Goal: Transaction & Acquisition: Purchase product/service

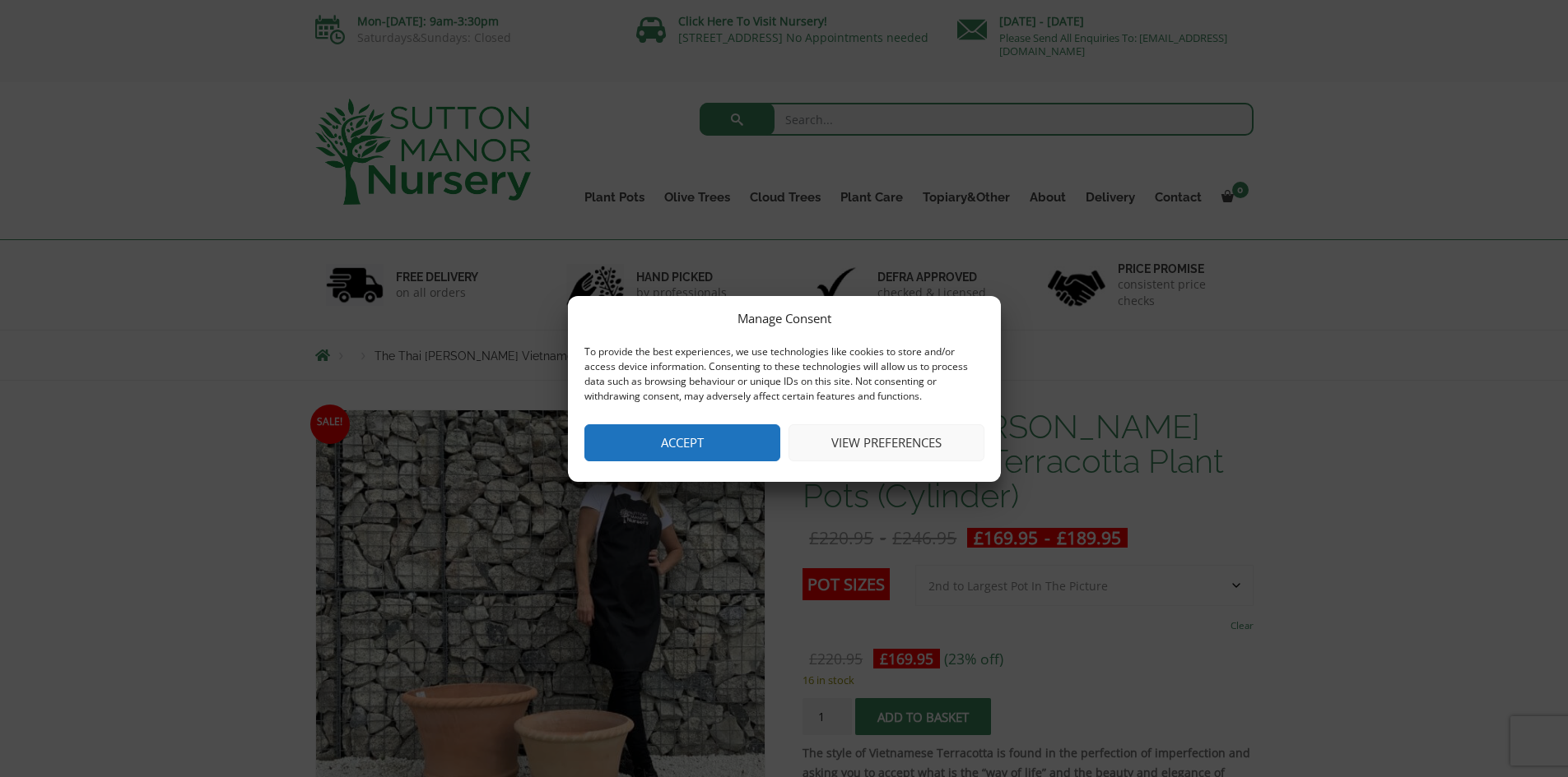
click at [730, 426] on button "Accept" at bounding box center [682, 443] width 196 height 37
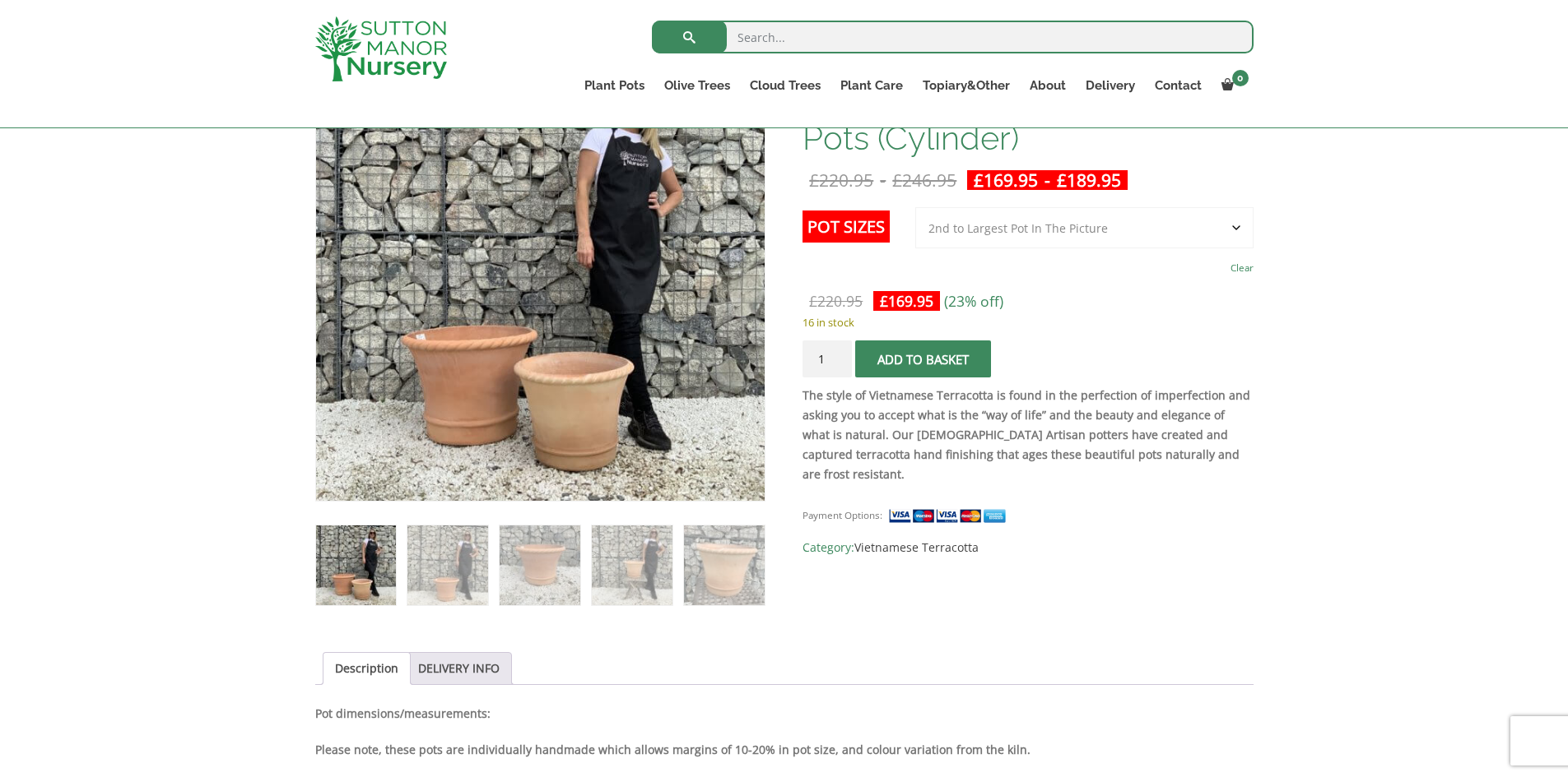
scroll to position [329, 0]
click at [982, 227] on select "Choose an option 2nd to Largest Pot In The Picture Largest pot In The Picture" at bounding box center [1084, 227] width 338 height 41
select select "Largest pot In The Picture"
click at [916, 206] on select "Choose an option 2nd to Largest Pot In The Picture Largest pot In The Picture" at bounding box center [1084, 227] width 338 height 41
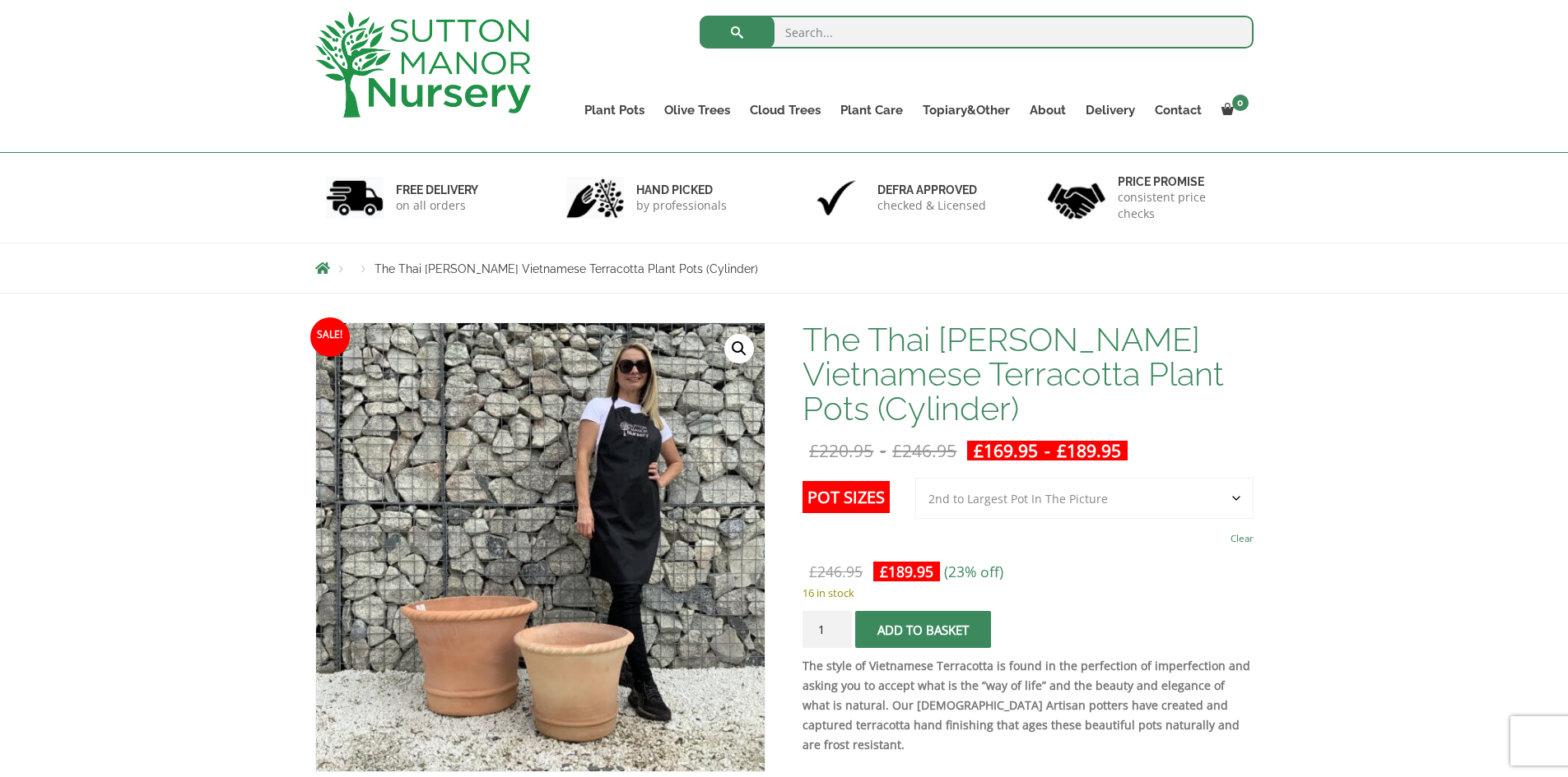
scroll to position [0, 0]
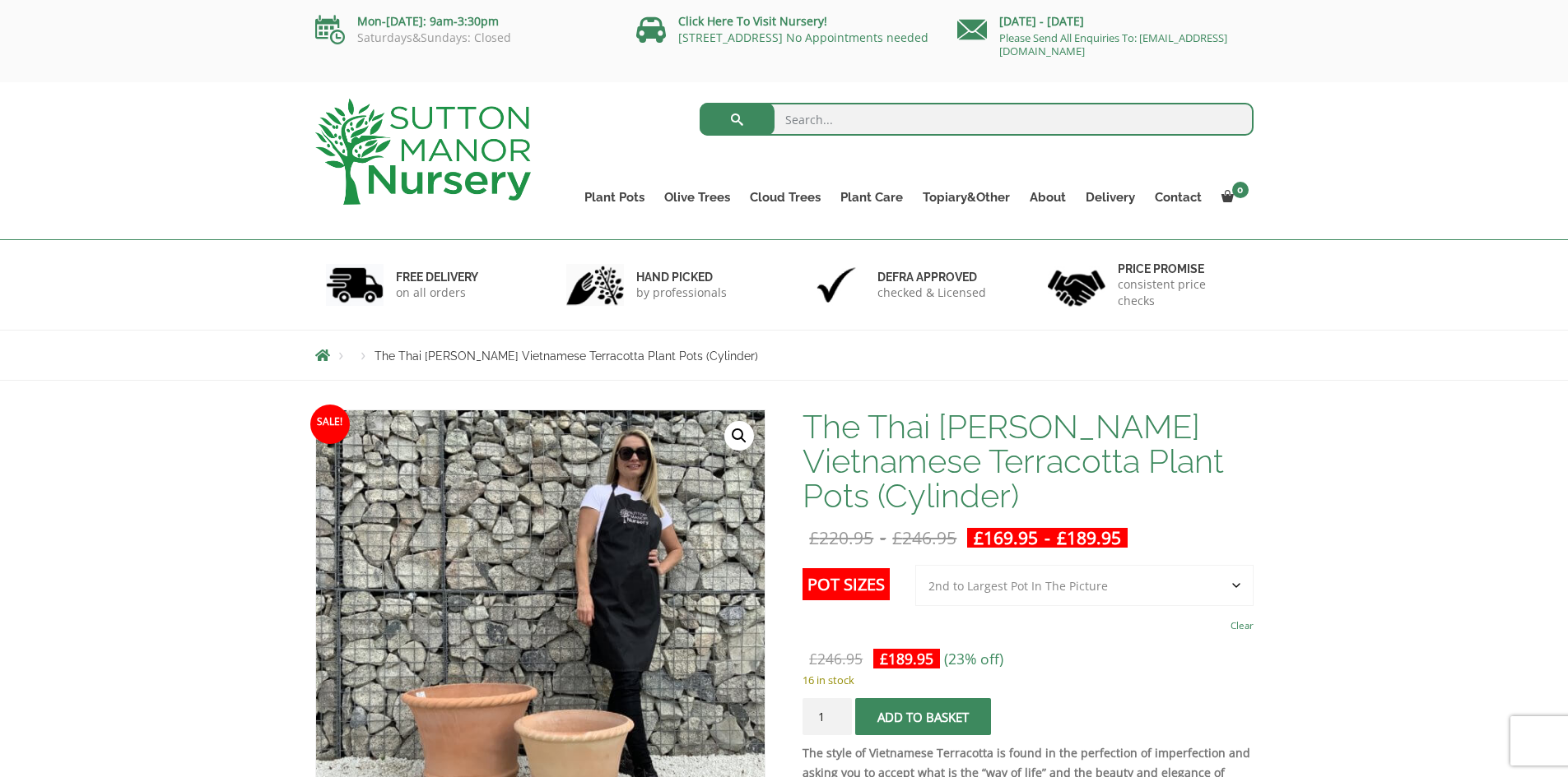
click at [324, 361] on span "Breadcrumbs" at bounding box center [323, 356] width 15 height 13
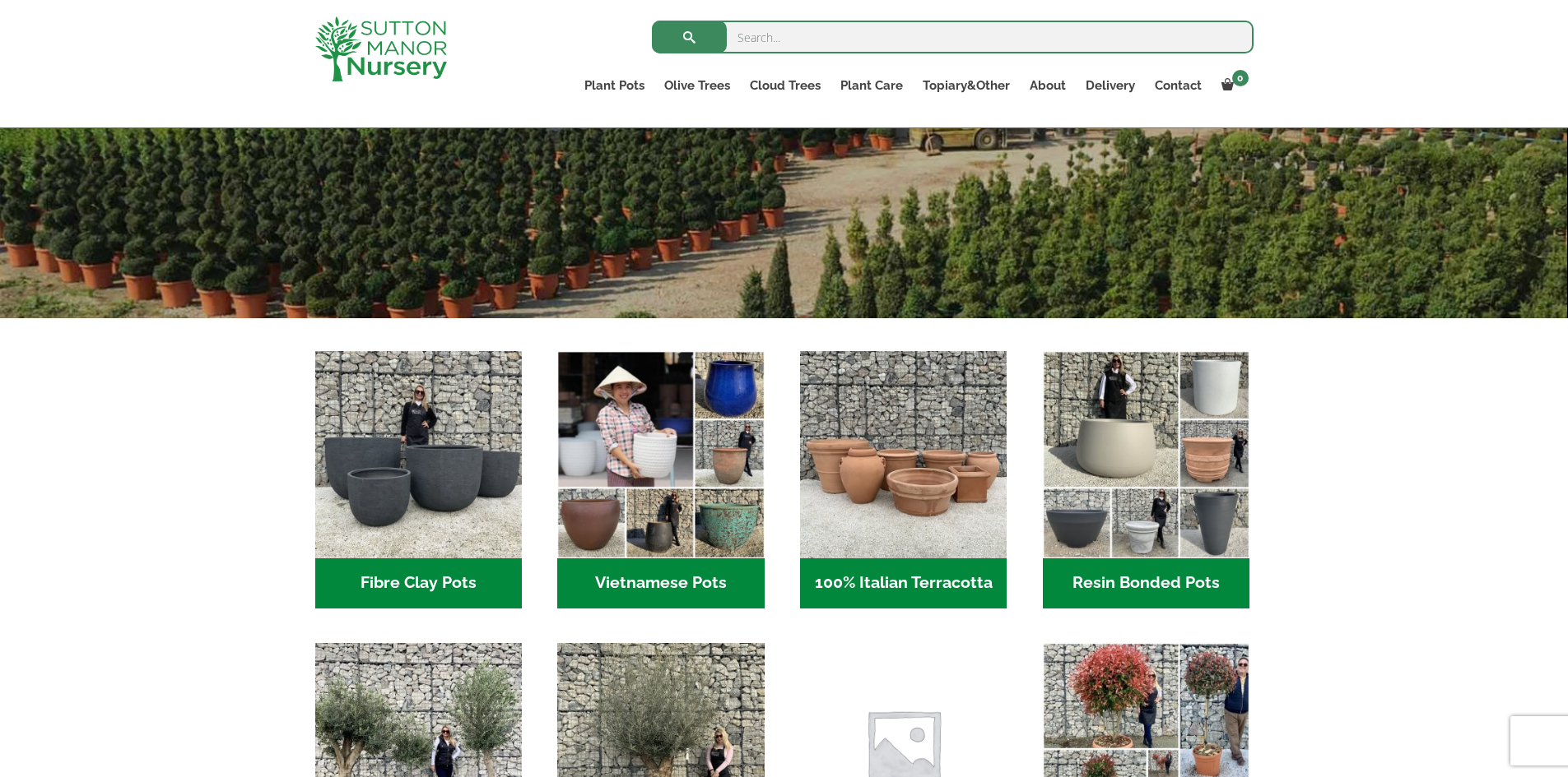
scroll to position [329, 0]
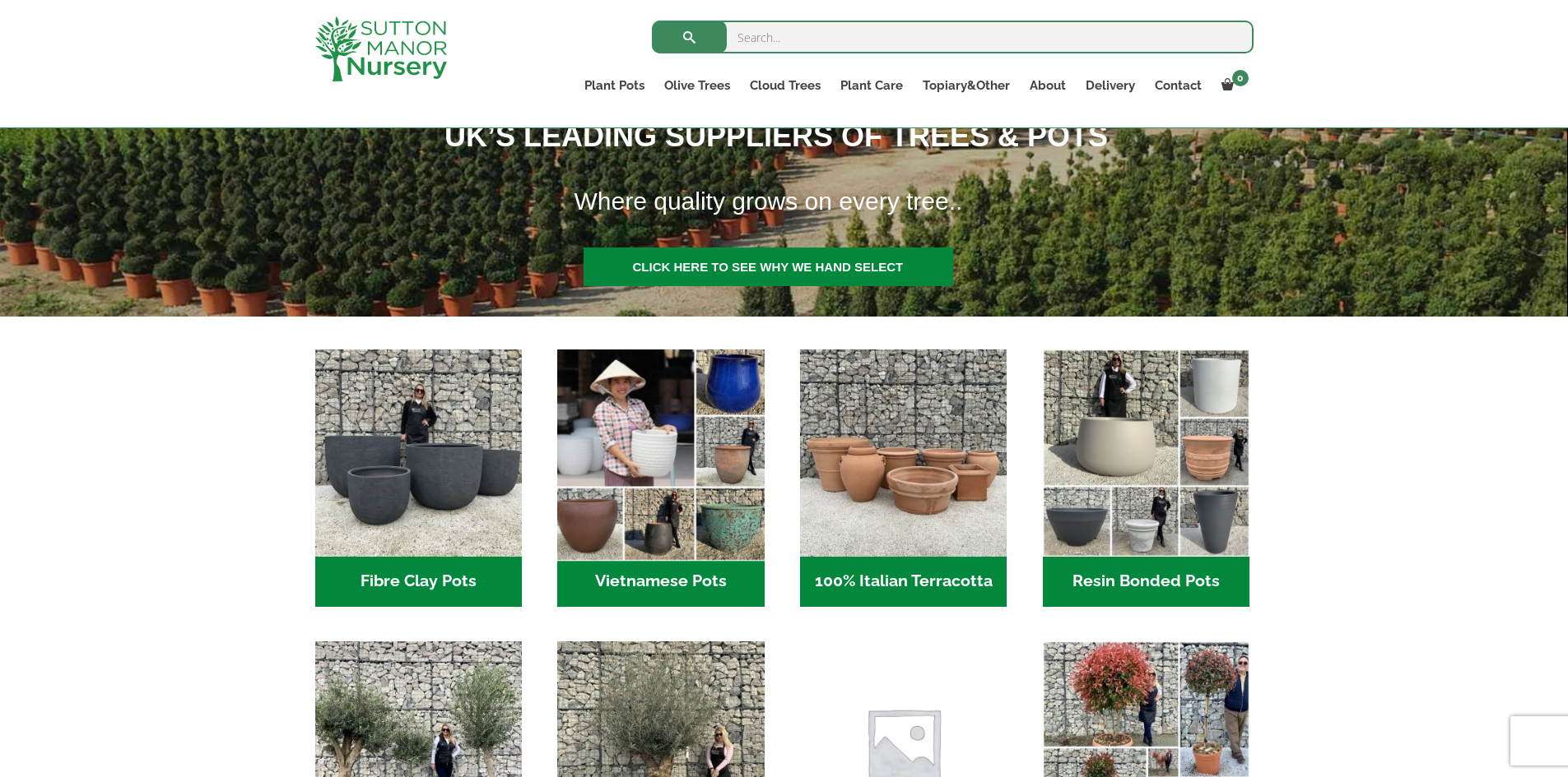
click at [659, 416] on img "Visit product category Vietnamese Pots" at bounding box center [660, 453] width 217 height 217
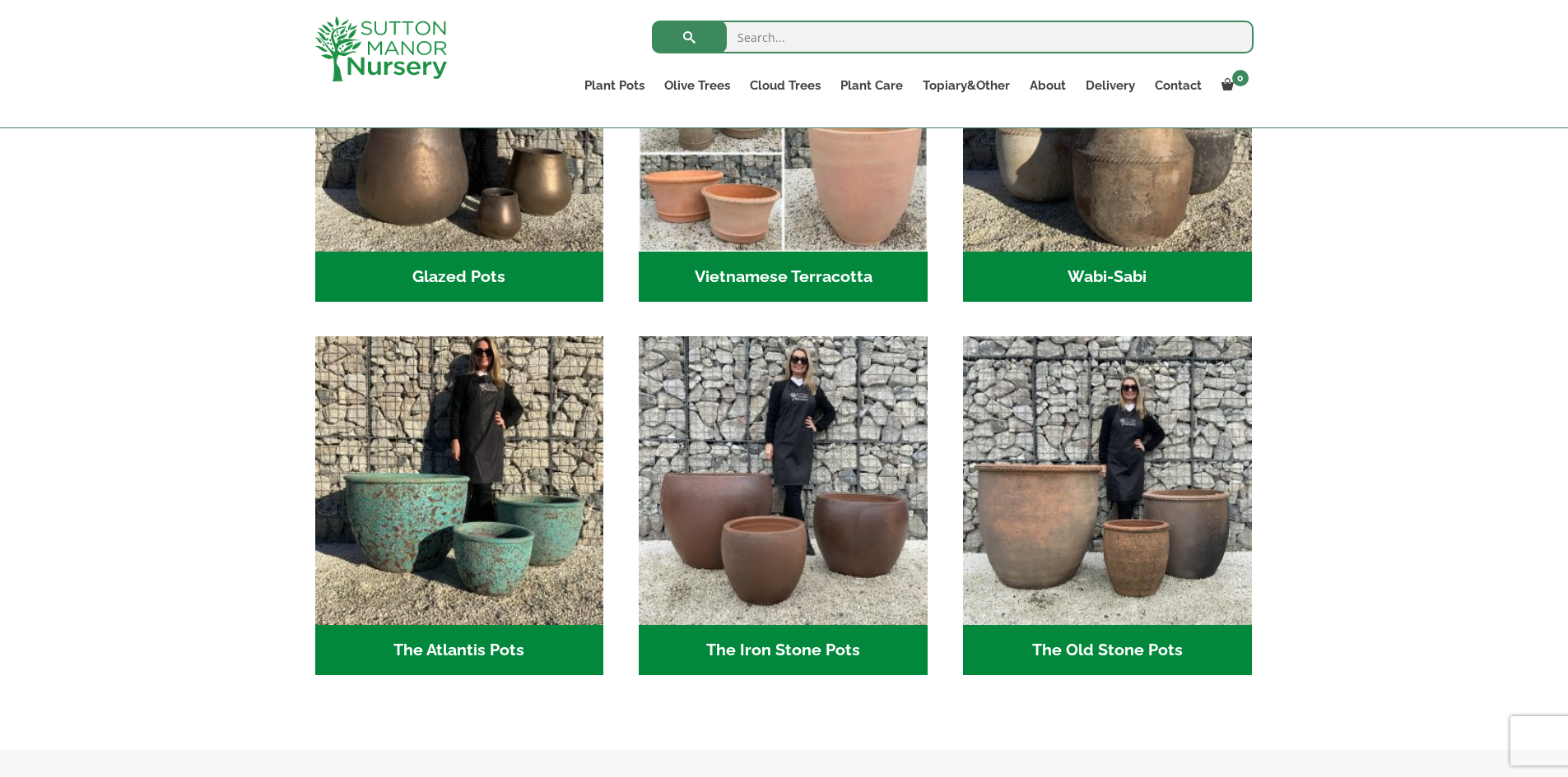
scroll to position [412, 0]
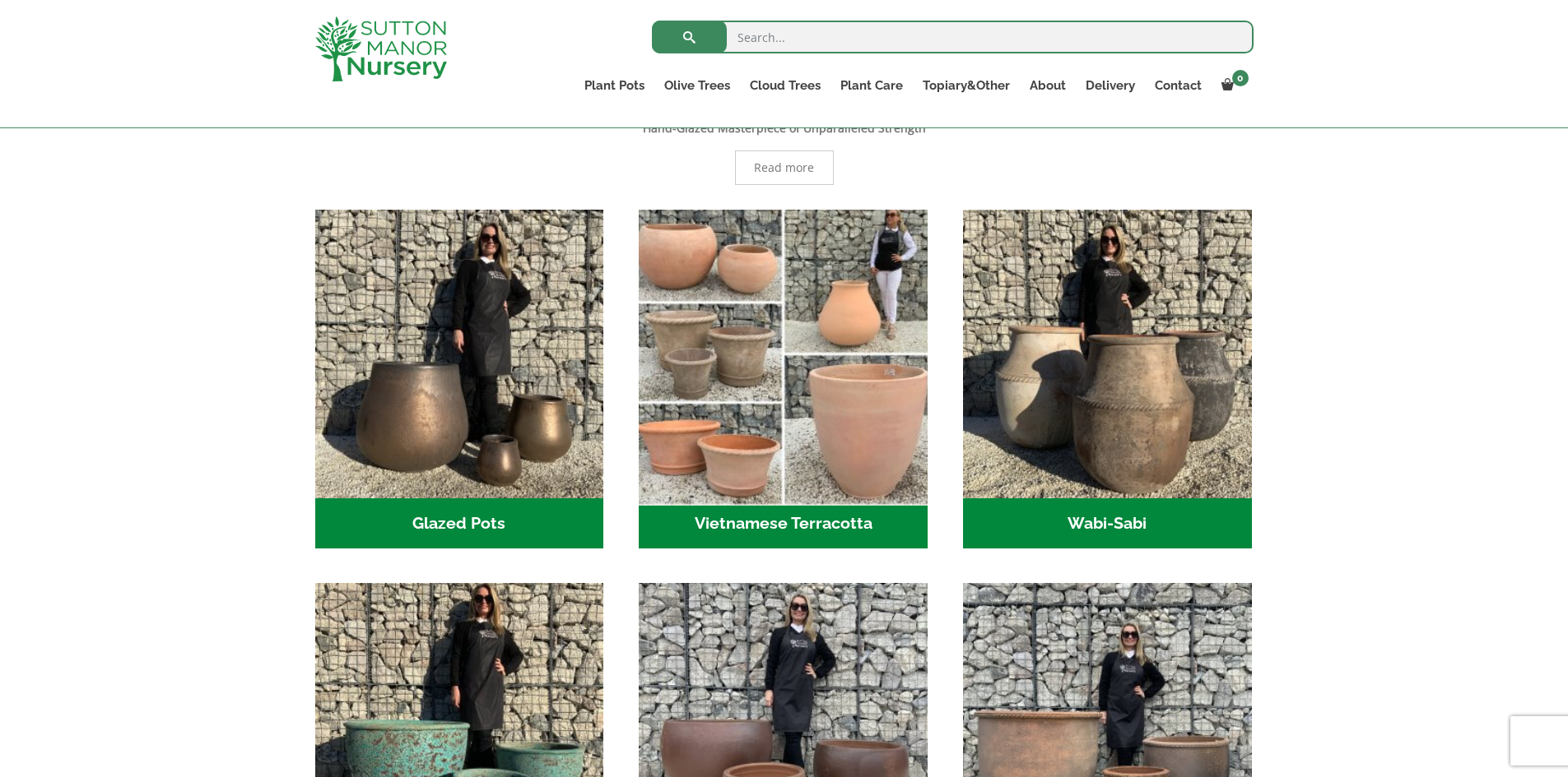
click at [777, 430] on img "Visit product category Vietnamese Terracotta" at bounding box center [783, 353] width 303 height 303
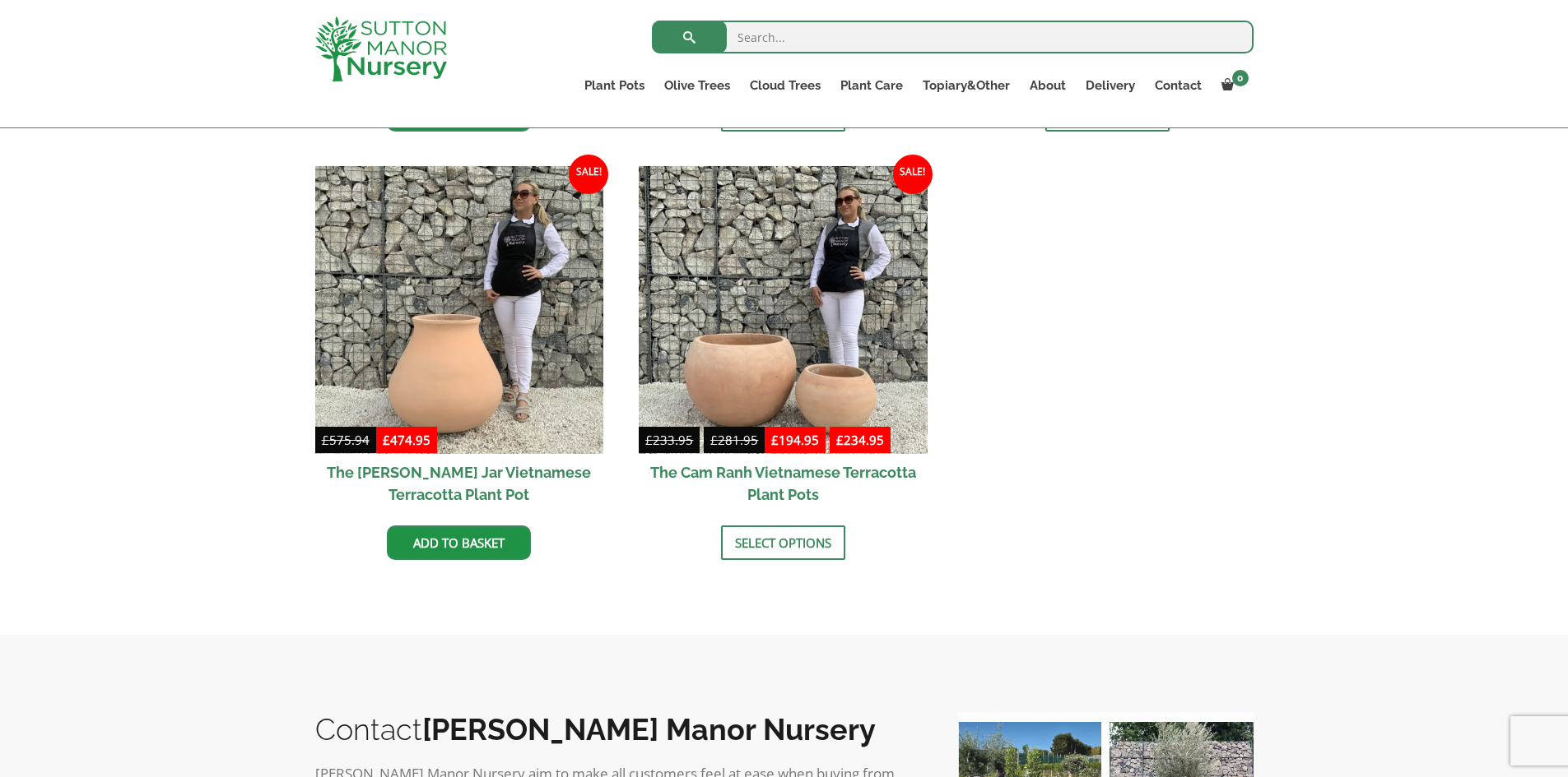
scroll to position [822, 0]
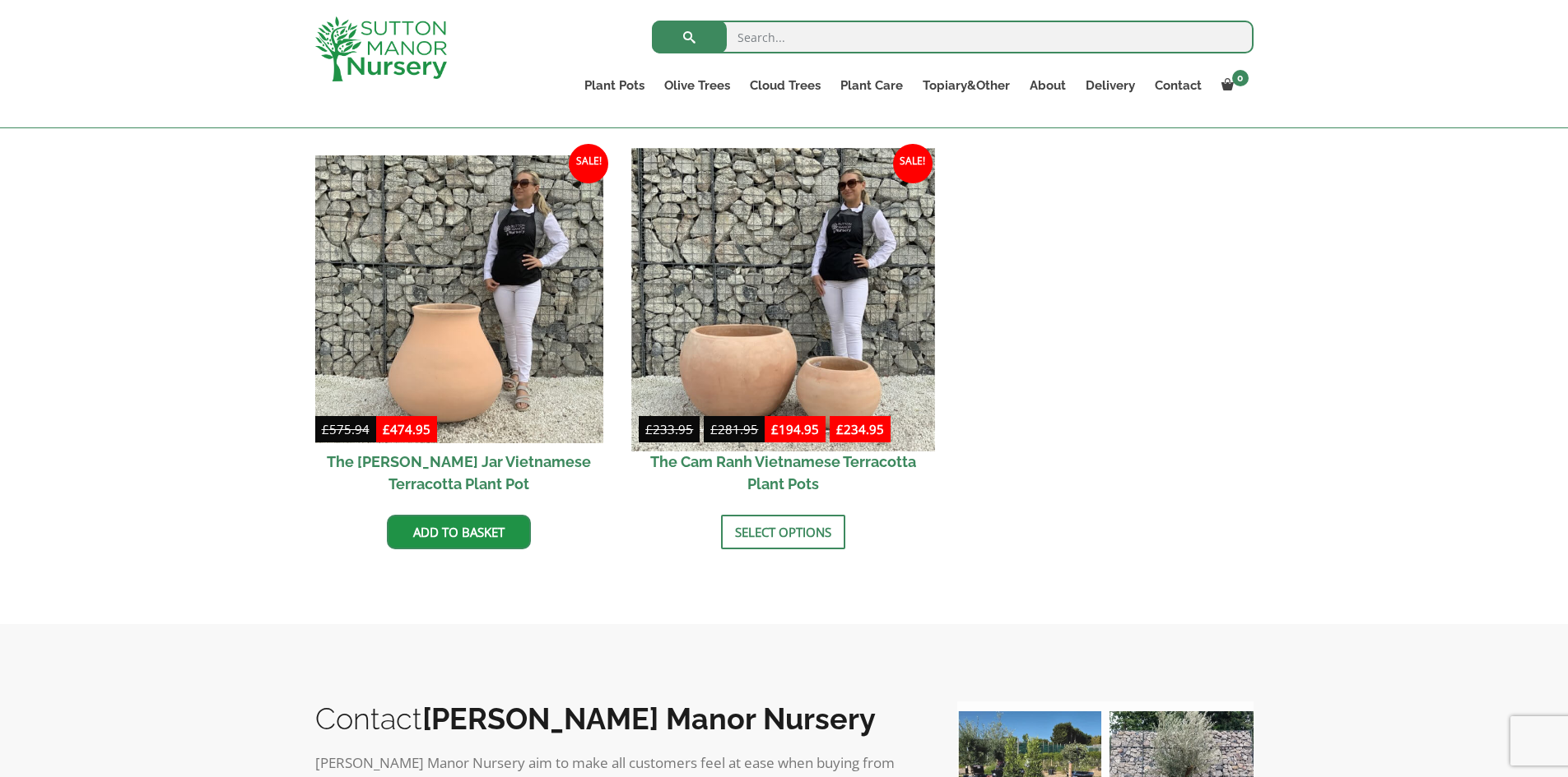
click at [722, 312] on img at bounding box center [783, 299] width 303 height 303
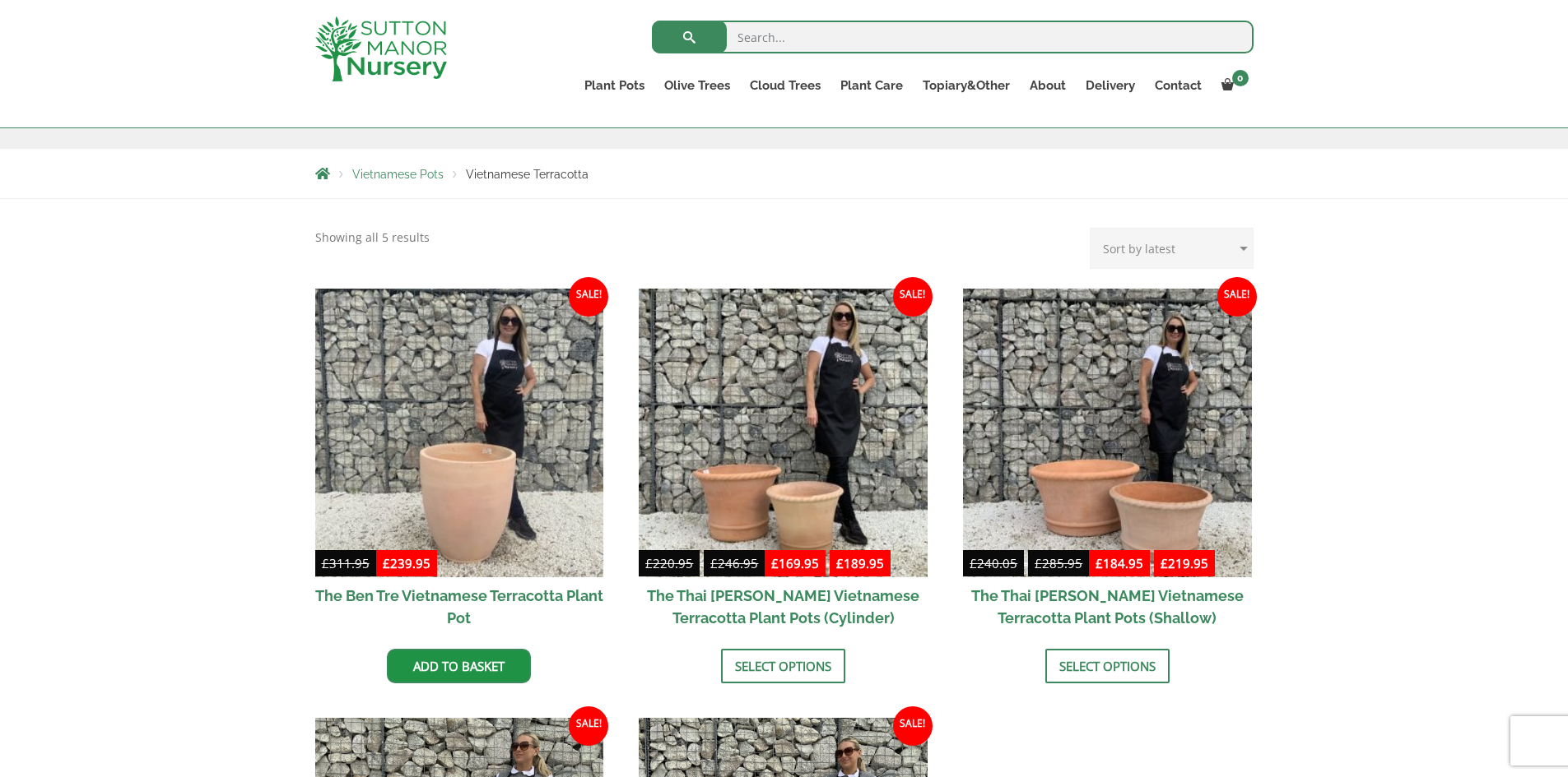
scroll to position [329, 0]
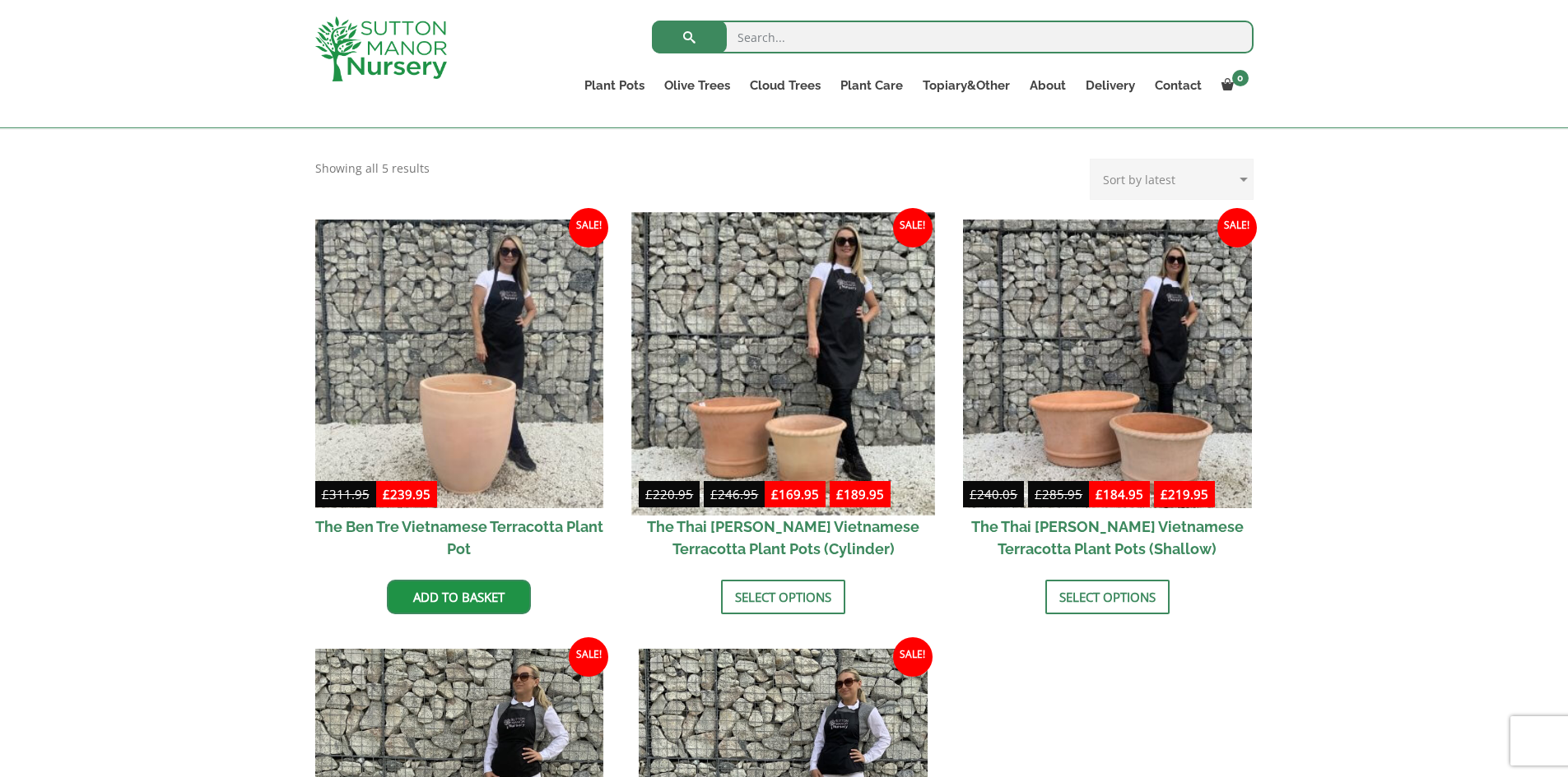
click at [751, 362] on img at bounding box center [783, 363] width 303 height 303
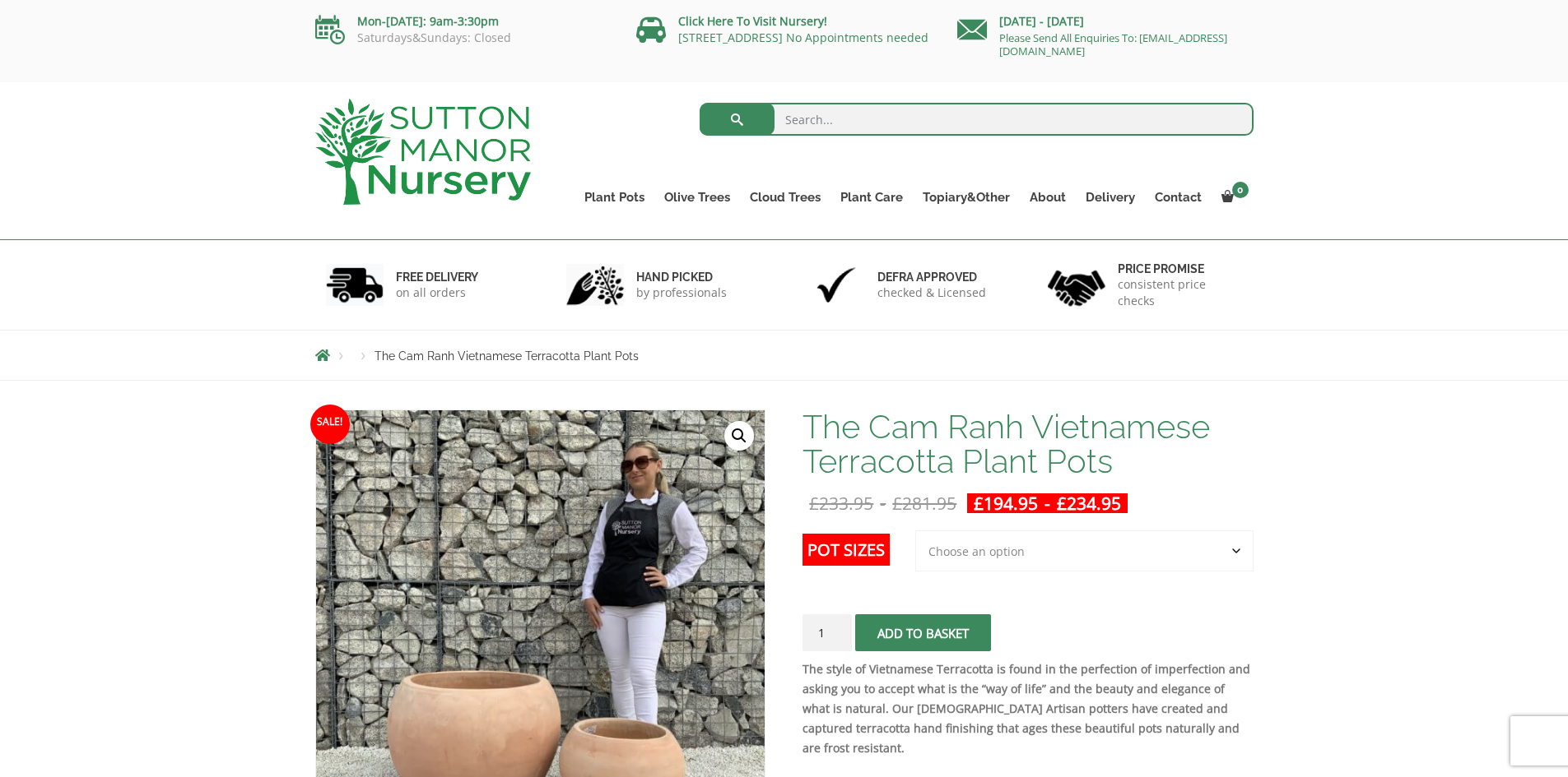
click at [1069, 530] on select "Choose an option 2nd to Largest Pot In The Picture Largest pot In The Picture" at bounding box center [1084, 551] width 338 height 41
click at [1141, 410] on h1 "The Cam Ranh Vietnamese Terracotta Plant Pots" at bounding box center [1027, 445] width 450 height 69
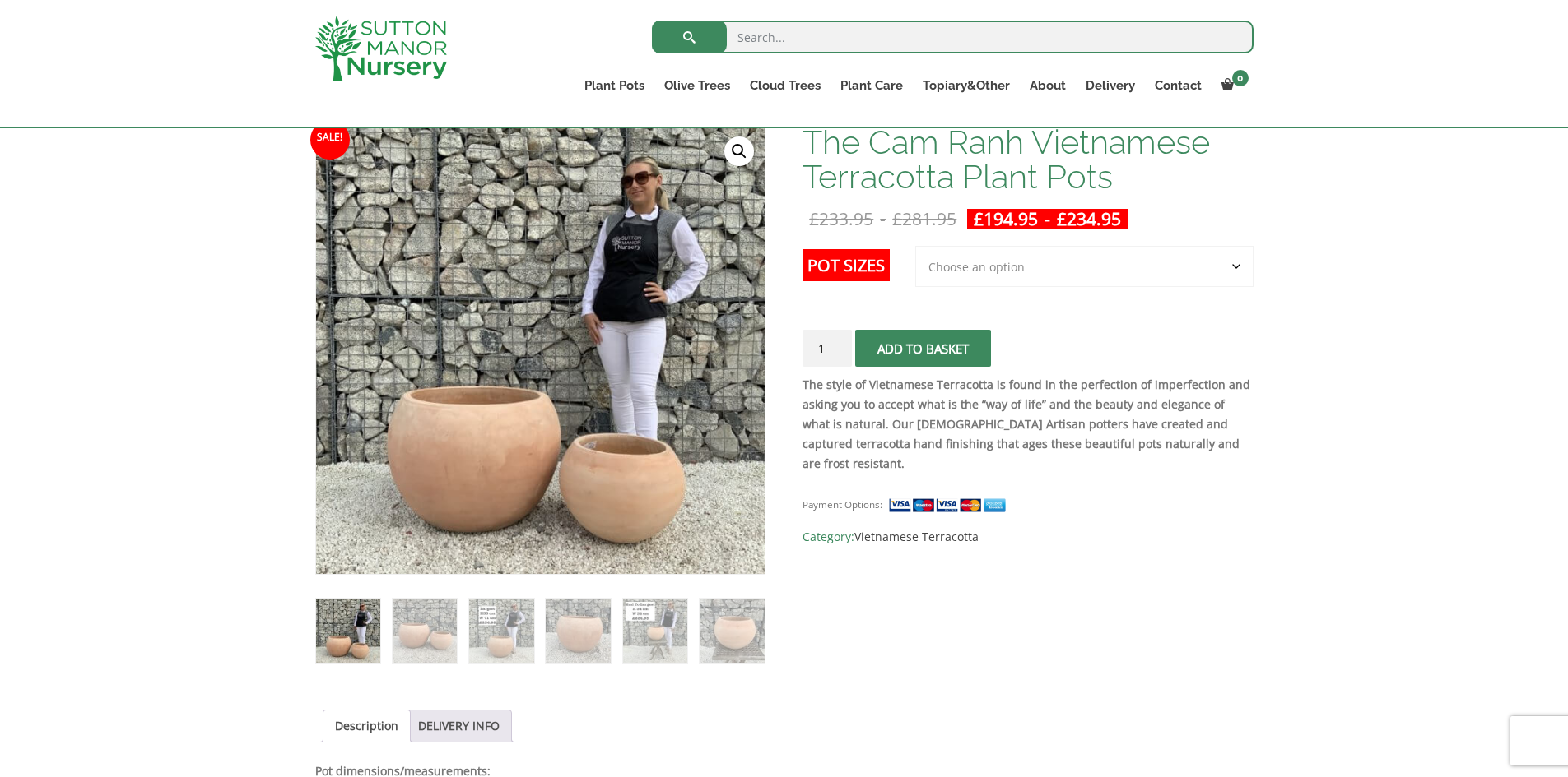
scroll to position [247, 0]
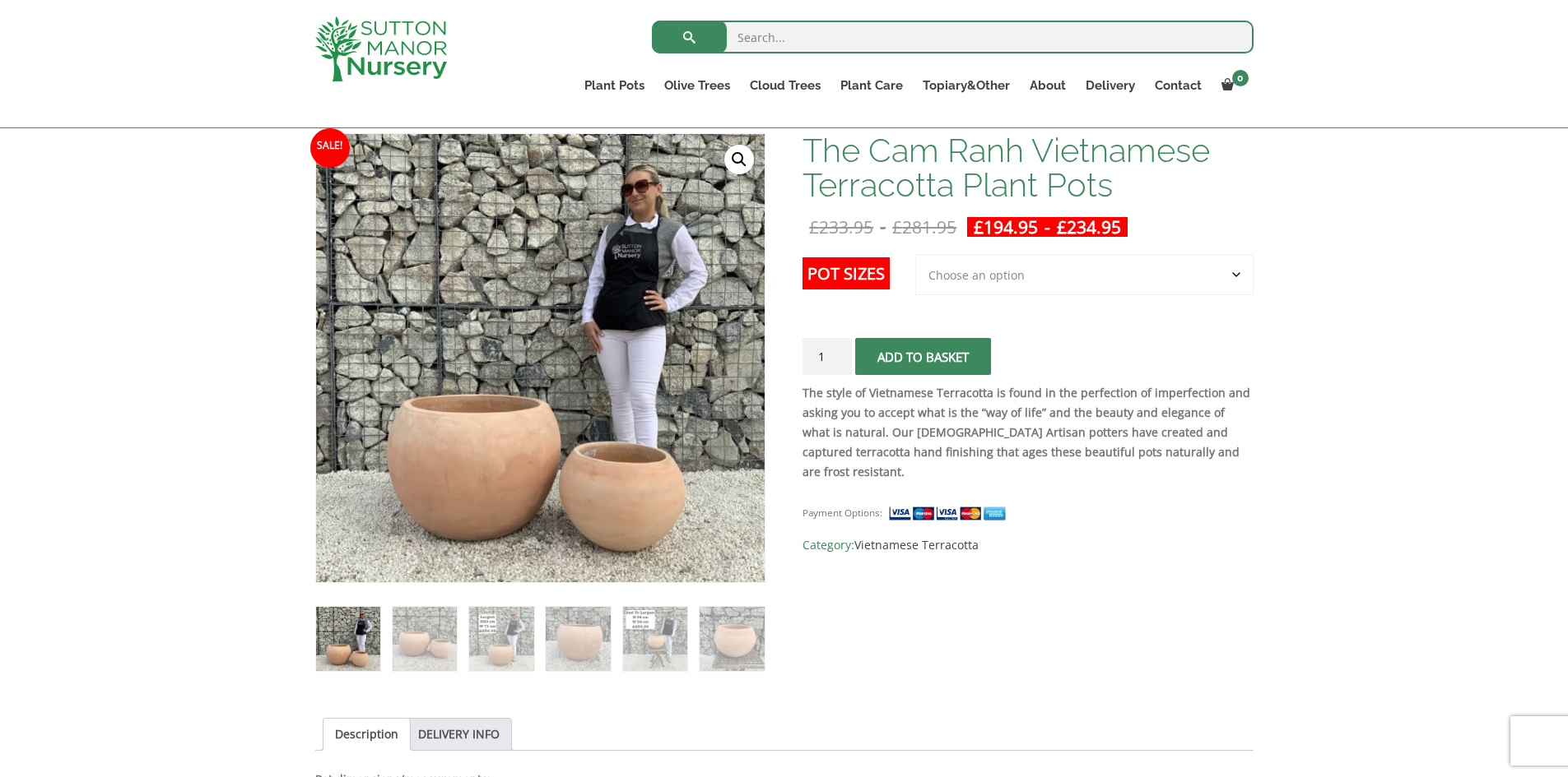
click at [1049, 290] on select "Choose an option 2nd to Largest Pot In The Picture Largest pot In The Picture" at bounding box center [1084, 275] width 338 height 41
click at [916, 254] on select "Choose an option 2nd to Largest Pot In The Picture Largest pot In The Picture" at bounding box center [1084, 275] width 338 height 41
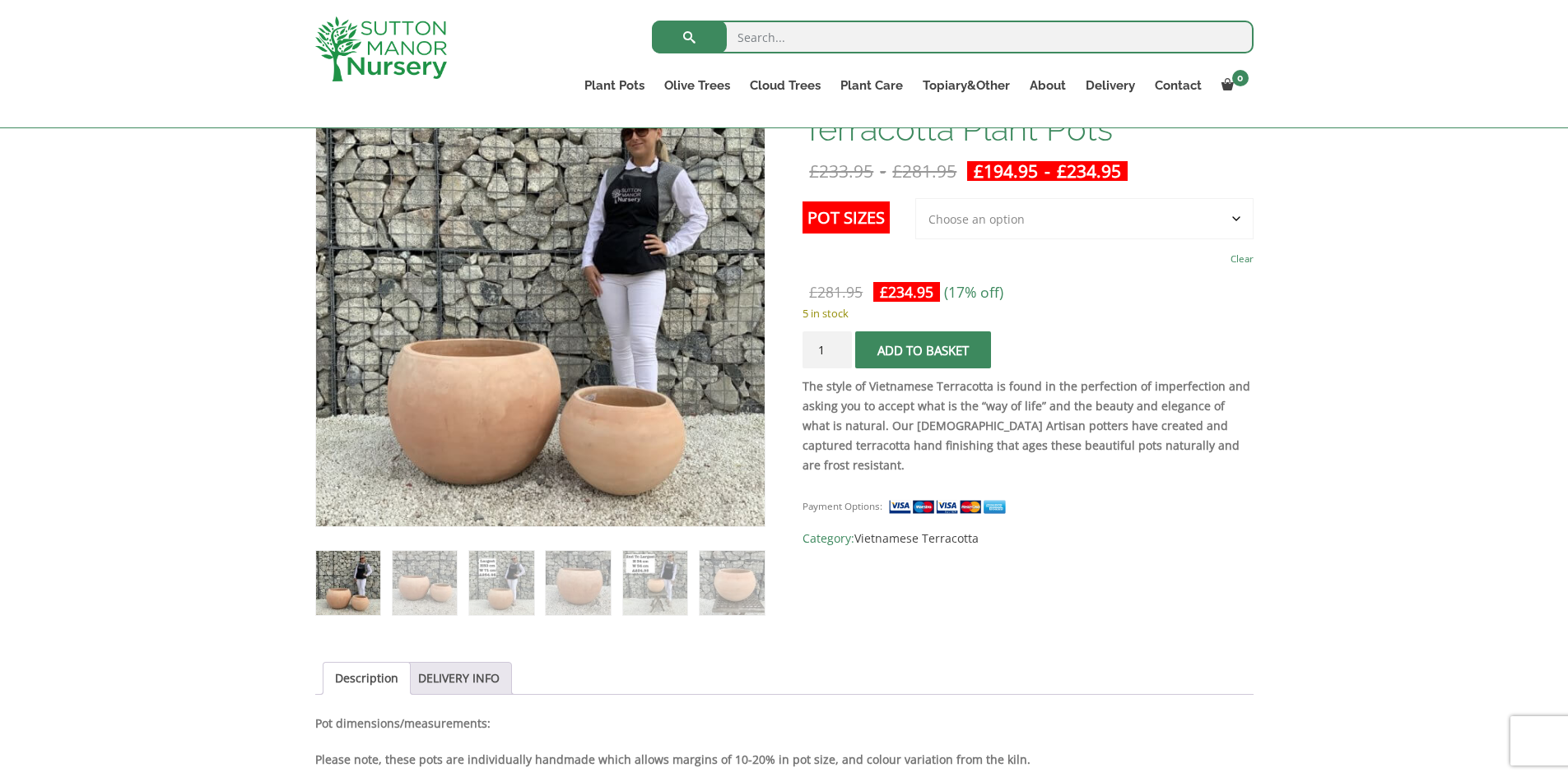
scroll to position [164, 0]
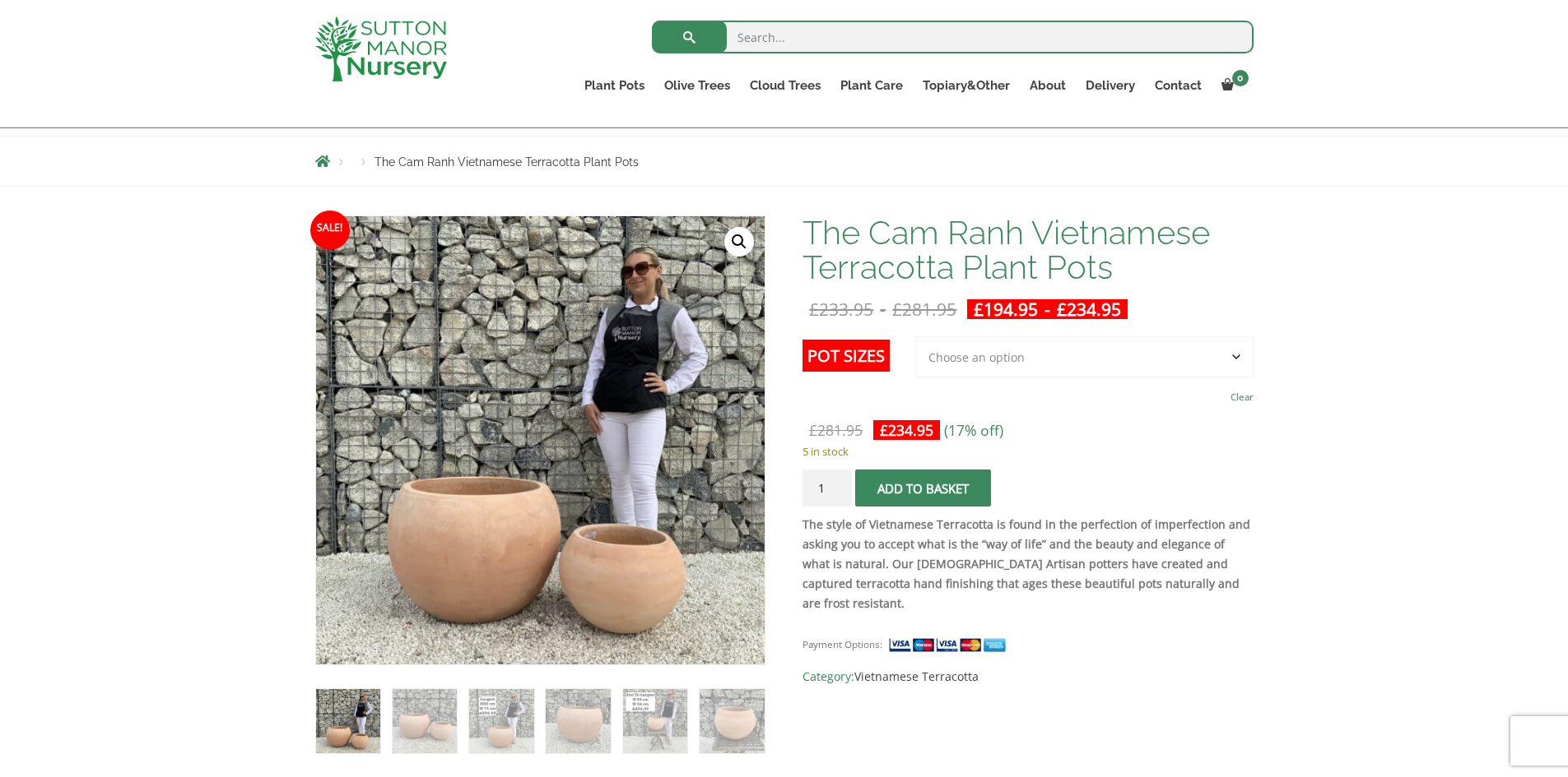
click at [1053, 347] on select "Choose an option 2nd to Largest Pot In The Picture Largest pot In The Picture" at bounding box center [1084, 357] width 338 height 41
click at [916, 337] on select "Choose an option 2nd to Largest Pot In The Picture Largest pot In The Picture" at bounding box center [1084, 357] width 338 height 41
click at [1020, 374] on select "Choose an option 2nd to Largest Pot In The Picture Largest pot In The Picture" at bounding box center [1084, 357] width 338 height 41
select select "Largest pot In The Picture"
click at [916, 337] on select "Choose an option 2nd to Largest Pot In The Picture Largest pot In The Picture" at bounding box center [1084, 357] width 338 height 41
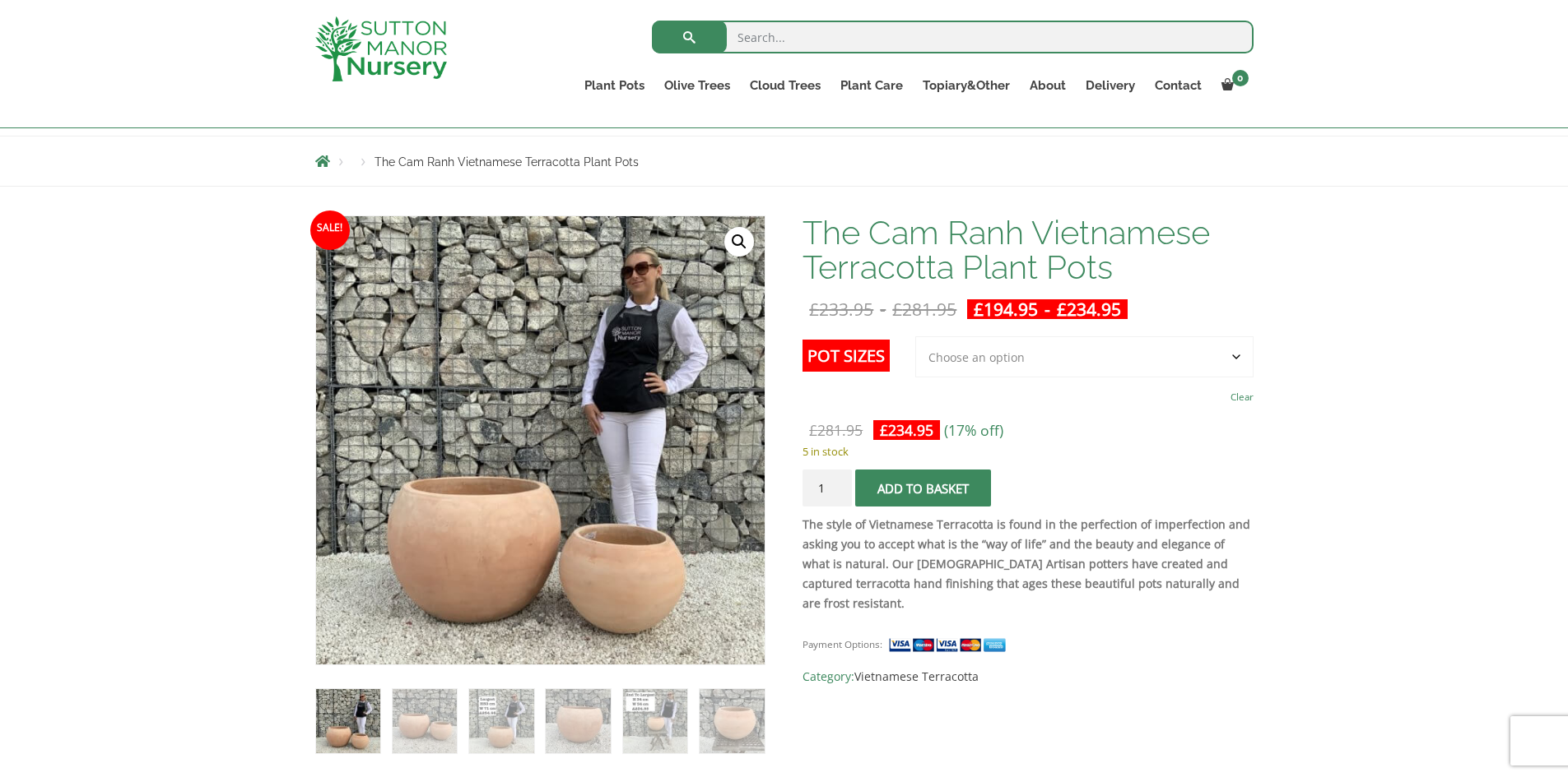
drag, startPoint x: 125, startPoint y: 269, endPoint x: 139, endPoint y: 269, distance: 14.0
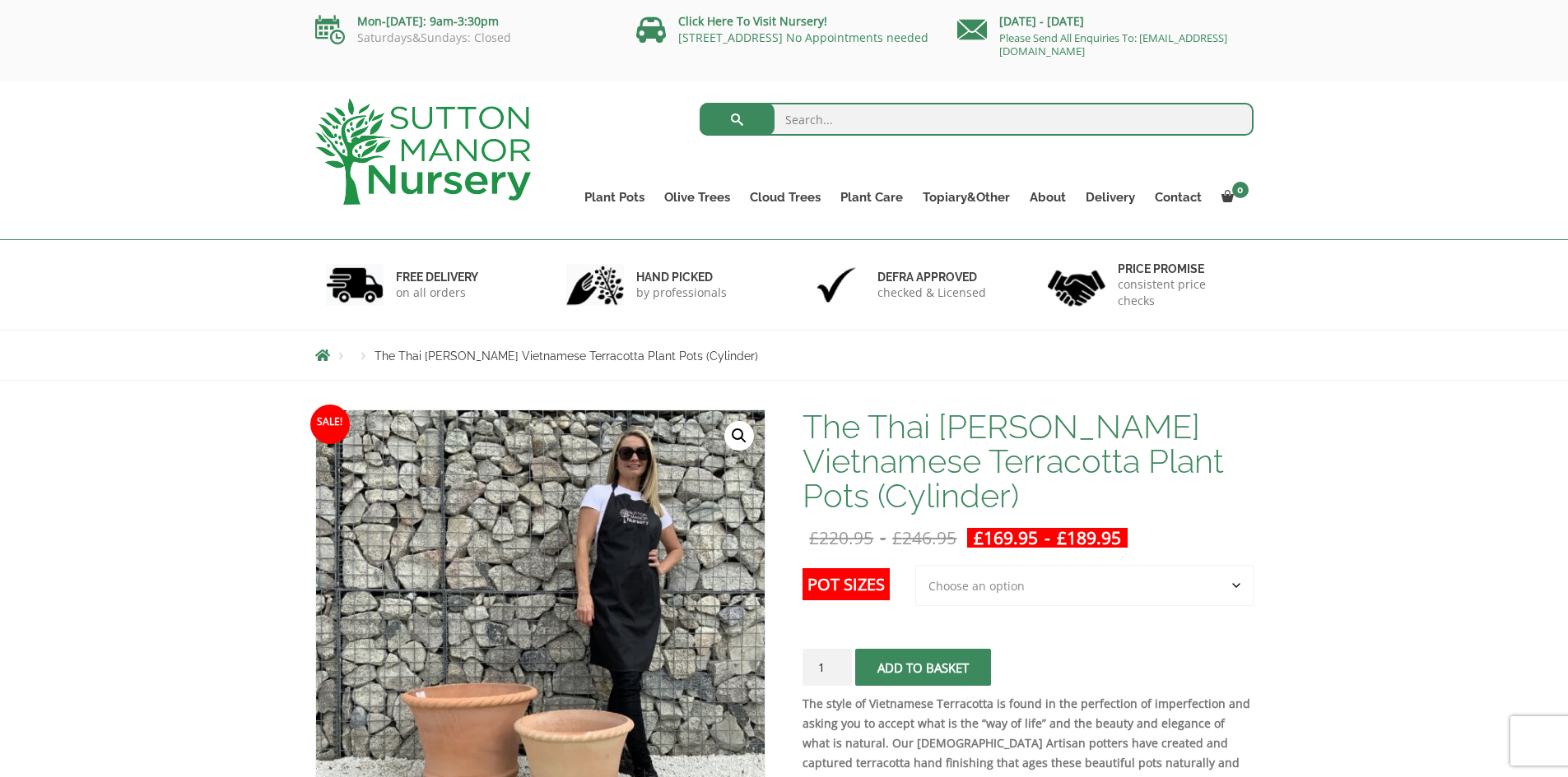
click at [972, 577] on select "Choose an option 2nd to Largest Pot In The Picture Largest pot In The Picture" at bounding box center [1084, 586] width 338 height 41
click at [916, 565] on select "Choose an option 2nd to Largest Pot In The Picture Largest pot In The Picture" at bounding box center [1084, 586] width 338 height 41
select select "2nd to Largest Pot In The Picture"
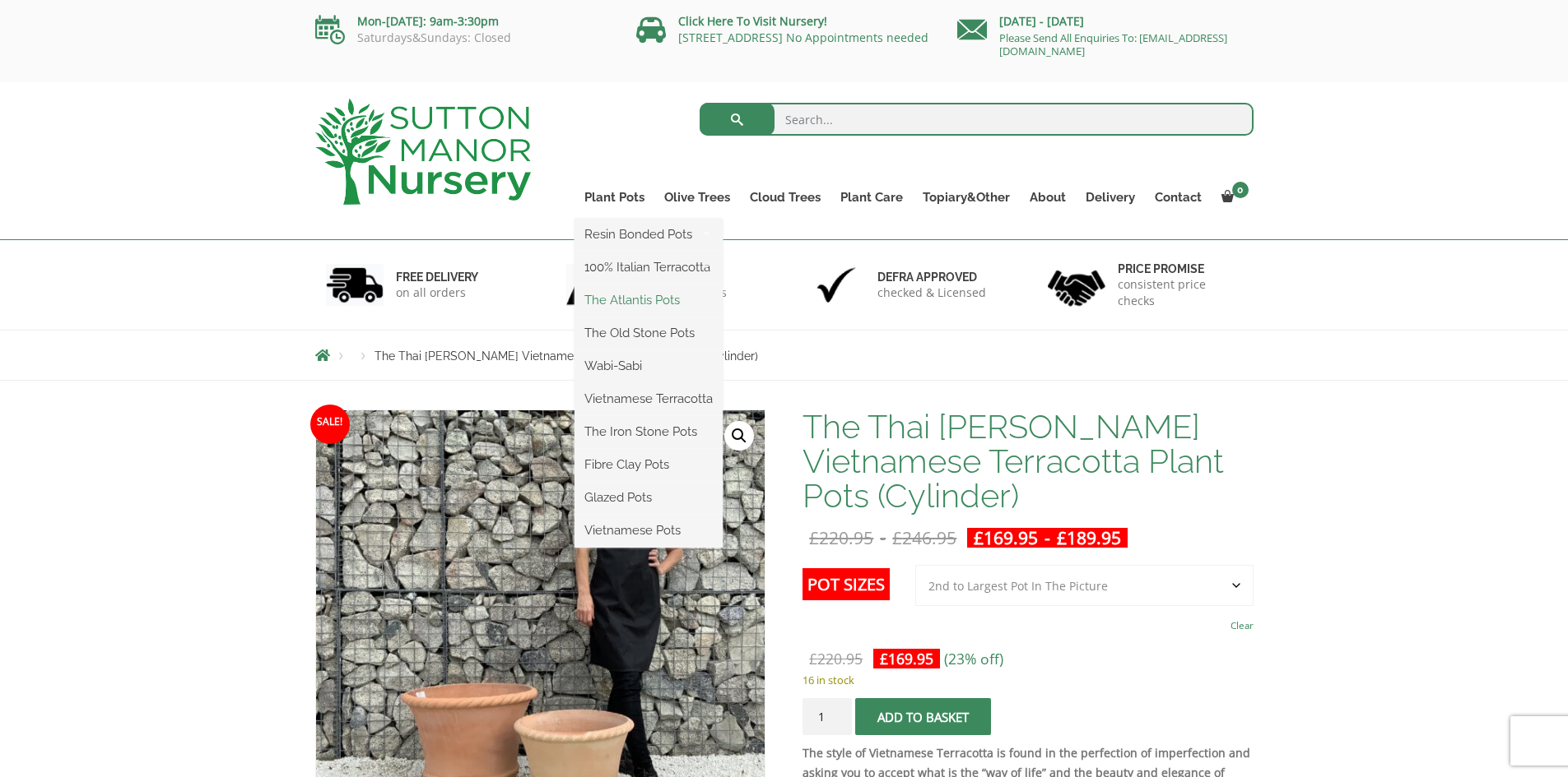
click at [651, 305] on link "The Atlantis Pots" at bounding box center [649, 300] width 149 height 25
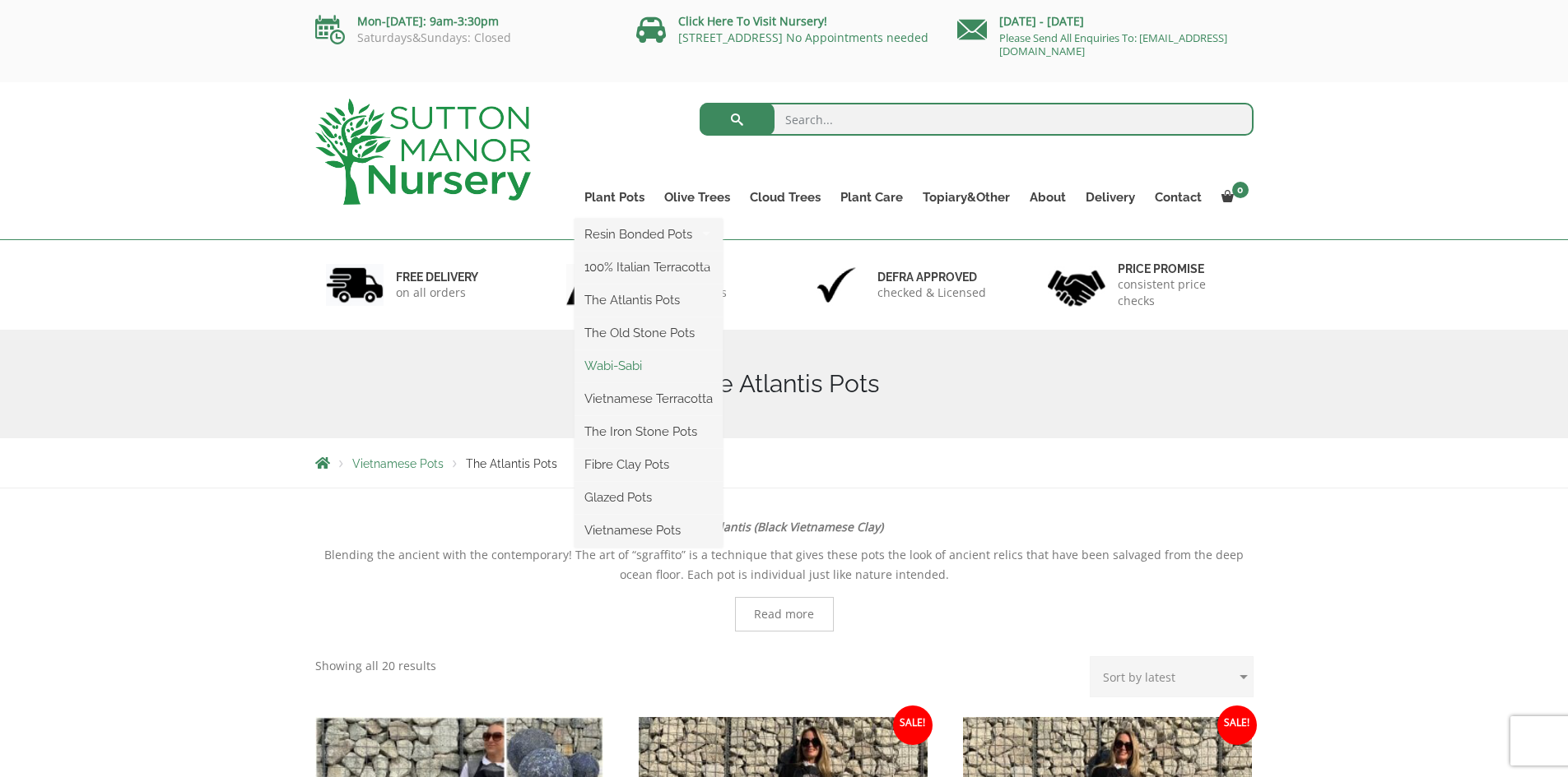
click at [642, 362] on link "Wabi-Sabi" at bounding box center [649, 366] width 149 height 25
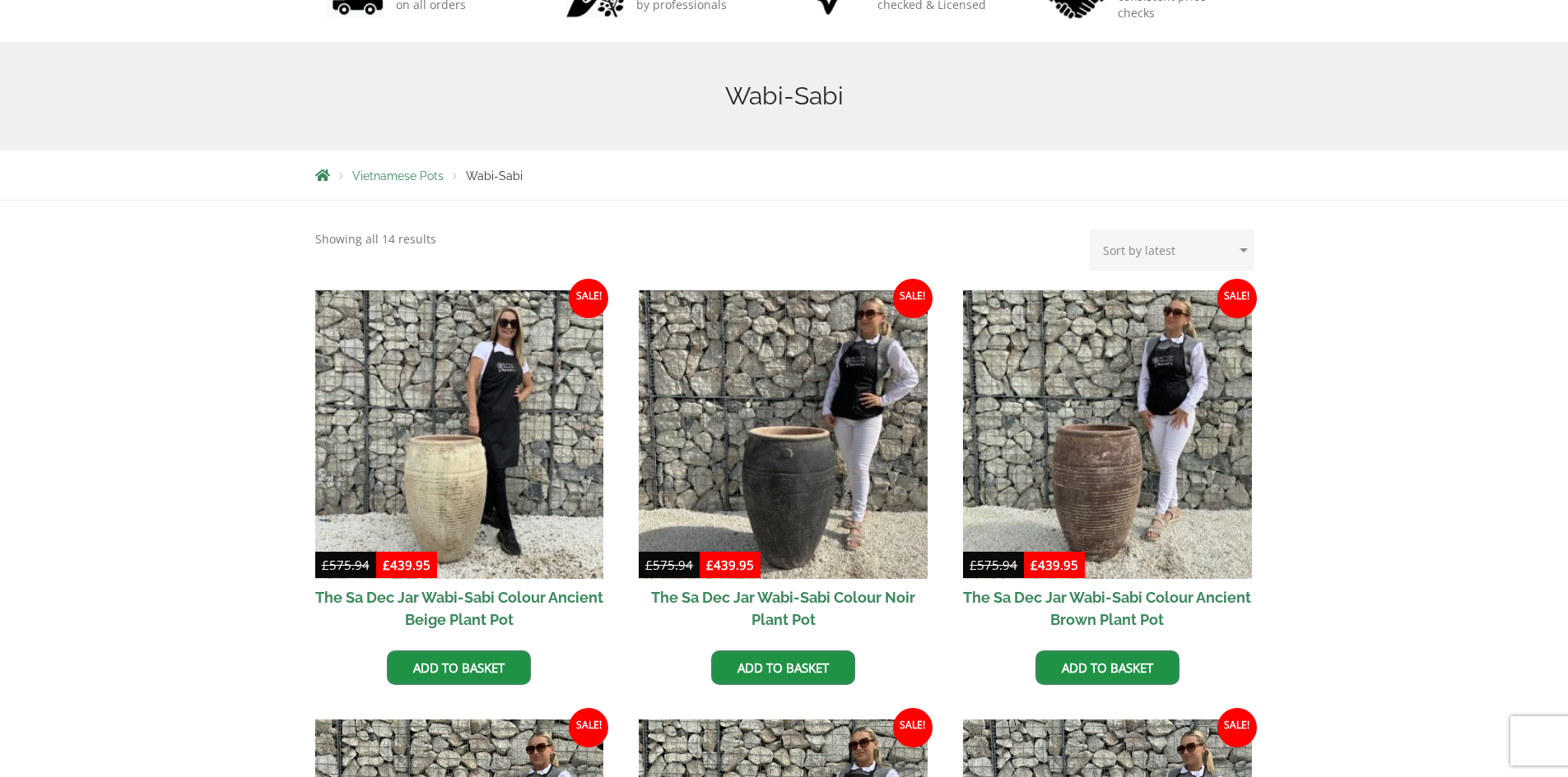
scroll to position [82, 0]
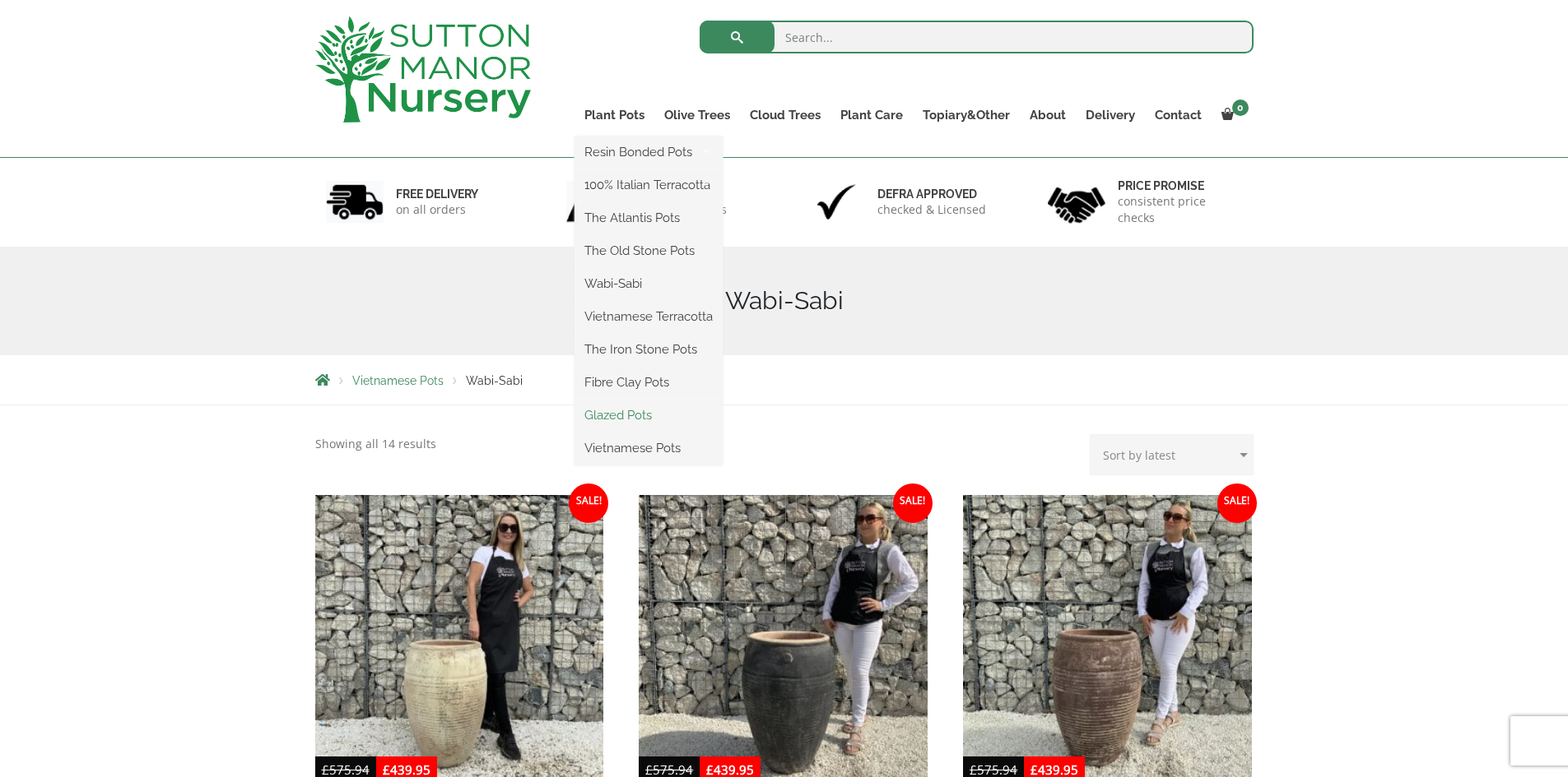
click at [616, 423] on link "Glazed Pots" at bounding box center [649, 416] width 149 height 25
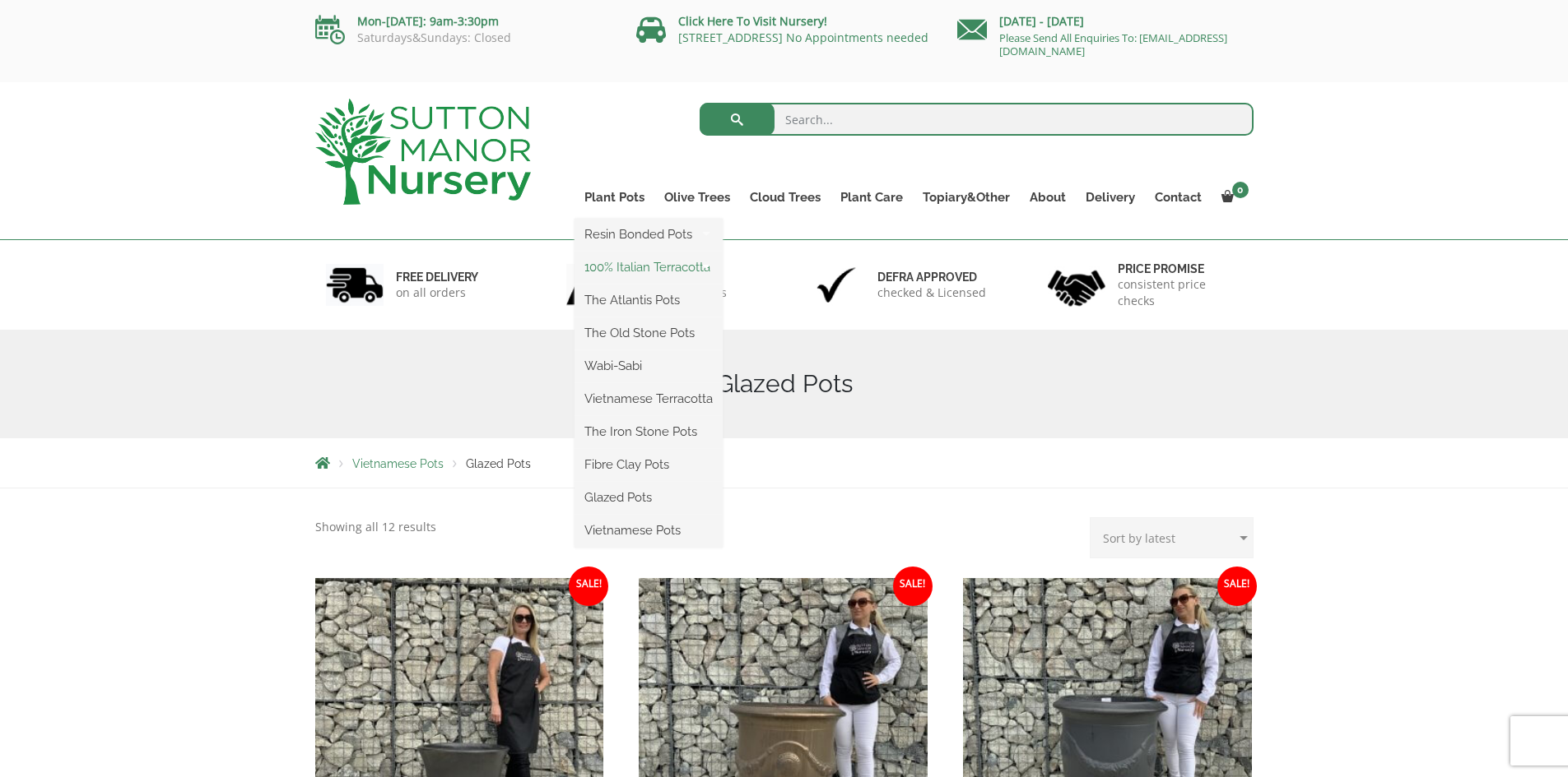
click at [640, 270] on link "100% Italian Terracotta" at bounding box center [649, 267] width 149 height 25
click at [633, 269] on link "100% Italian Terracotta" at bounding box center [649, 267] width 149 height 25
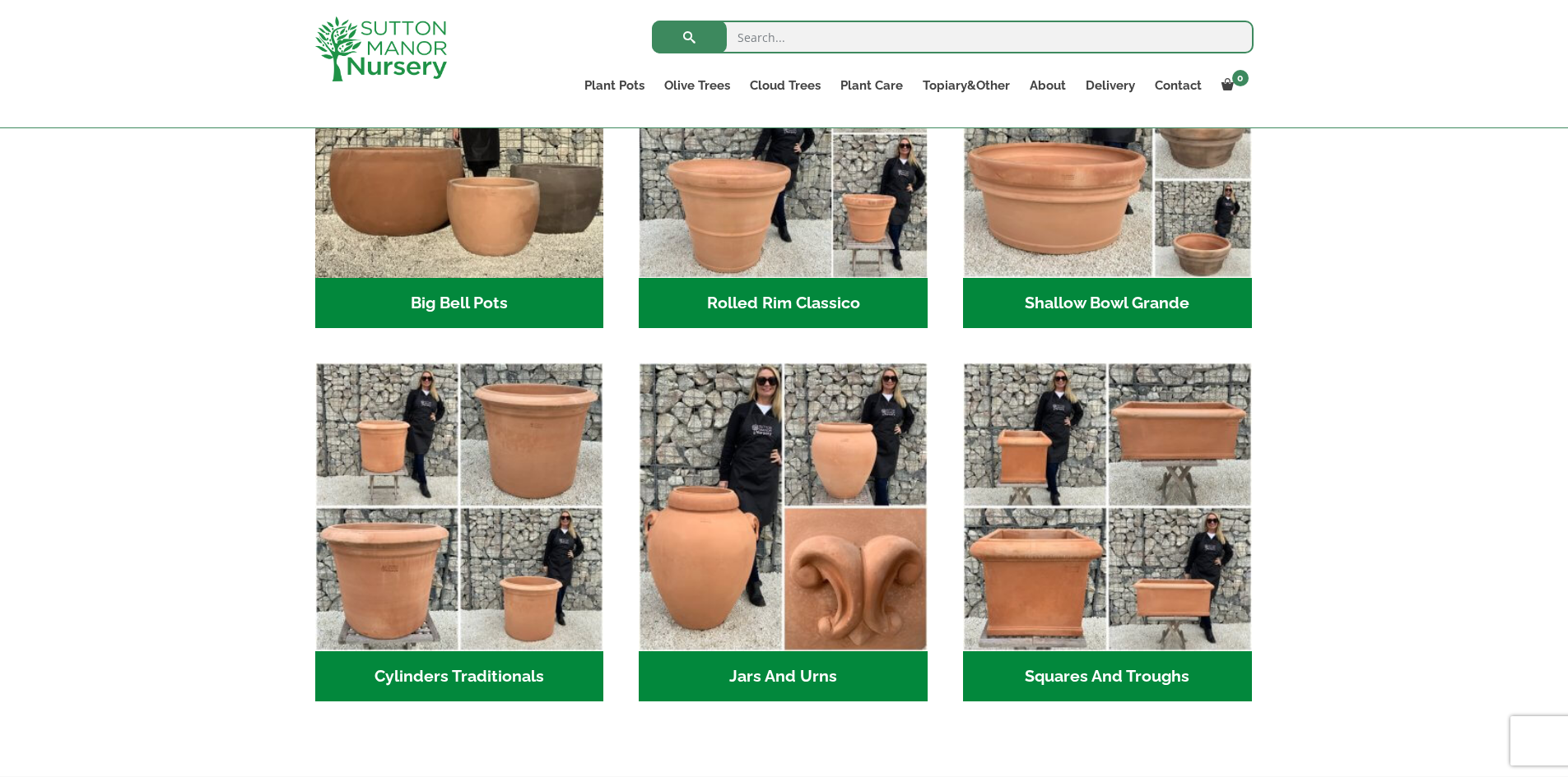
scroll to position [629, 0]
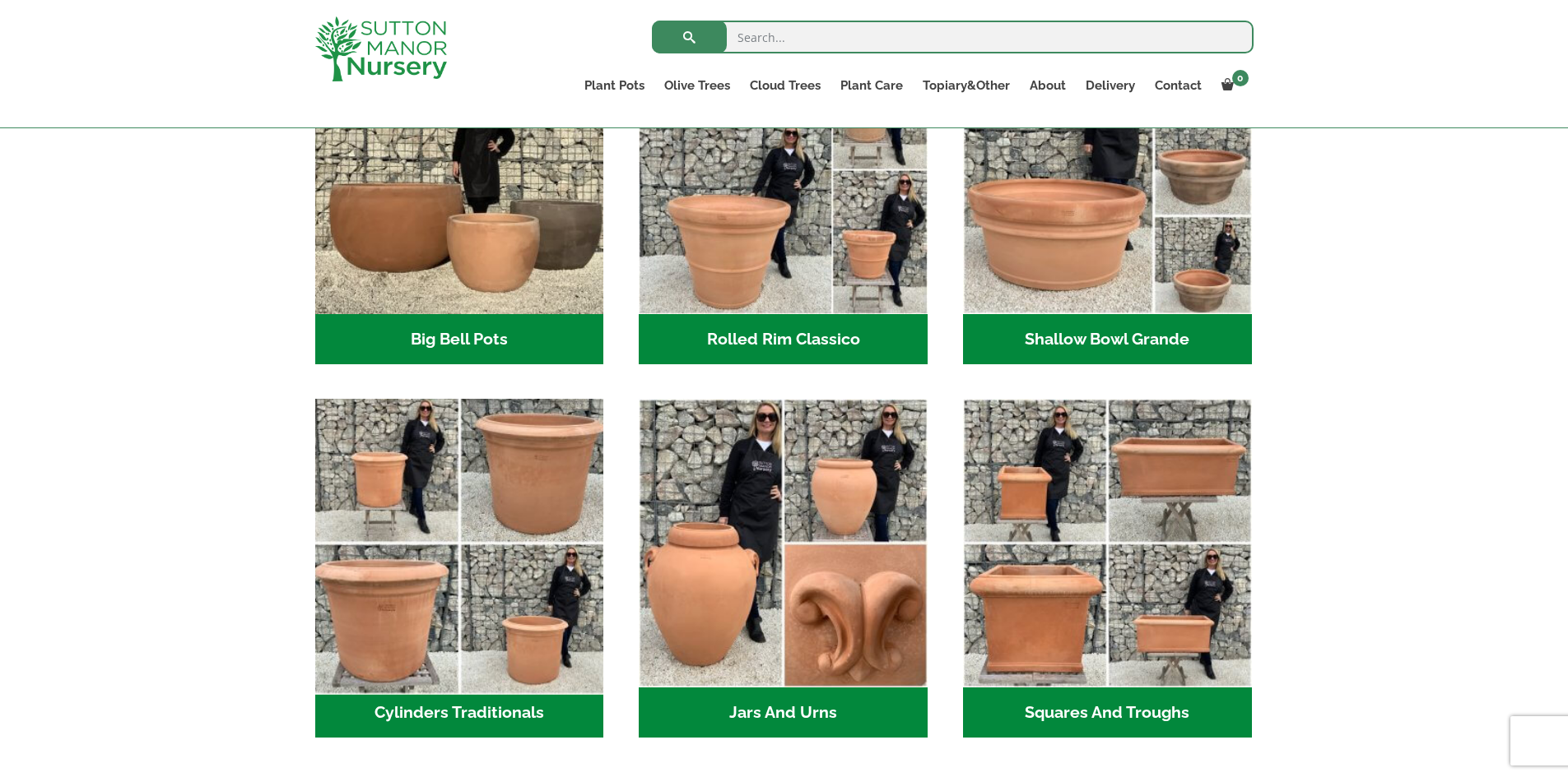
click at [413, 542] on img "Visit product category Cylinders Traditionals" at bounding box center [459, 544] width 303 height 303
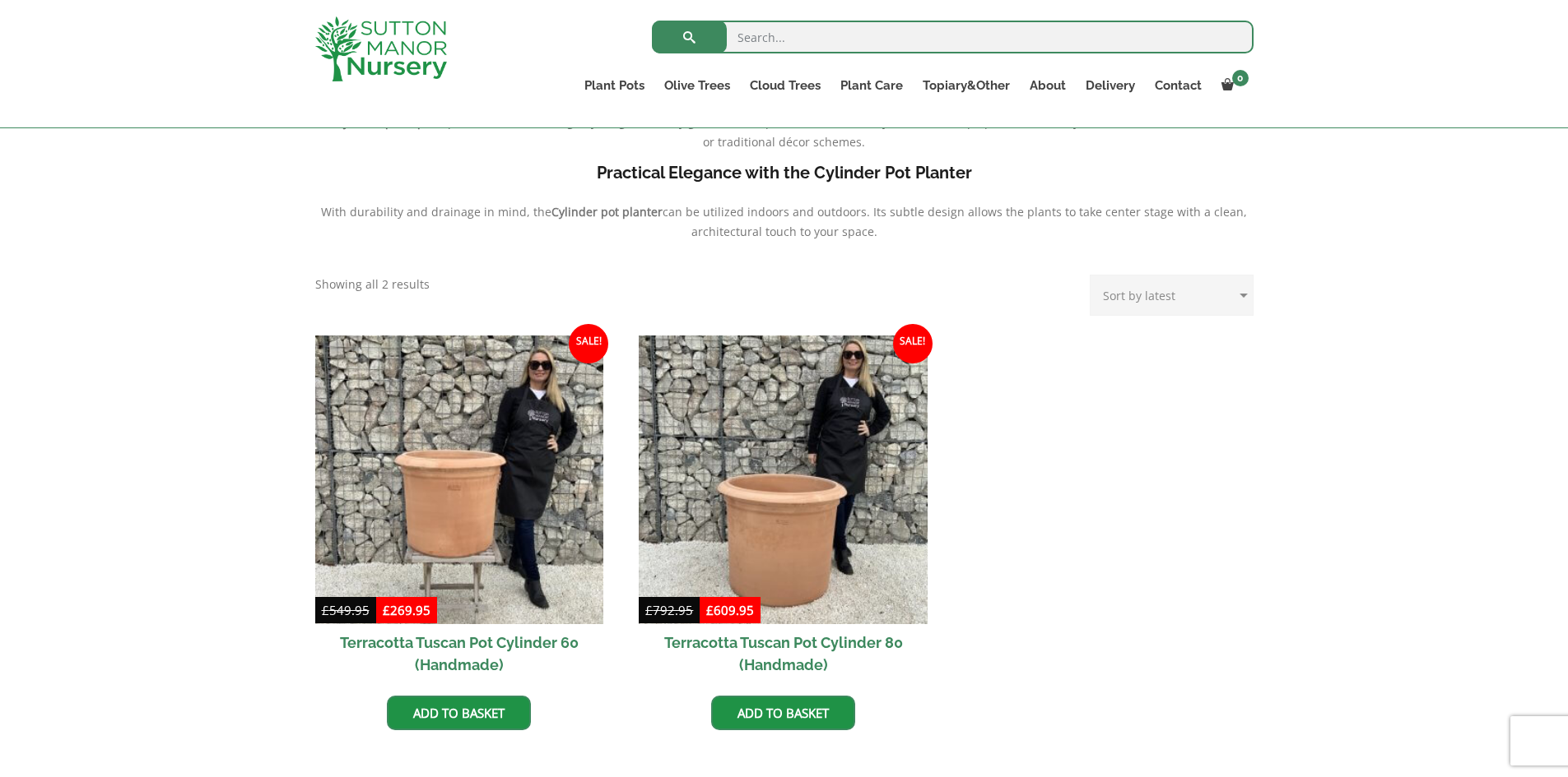
scroll to position [741, 0]
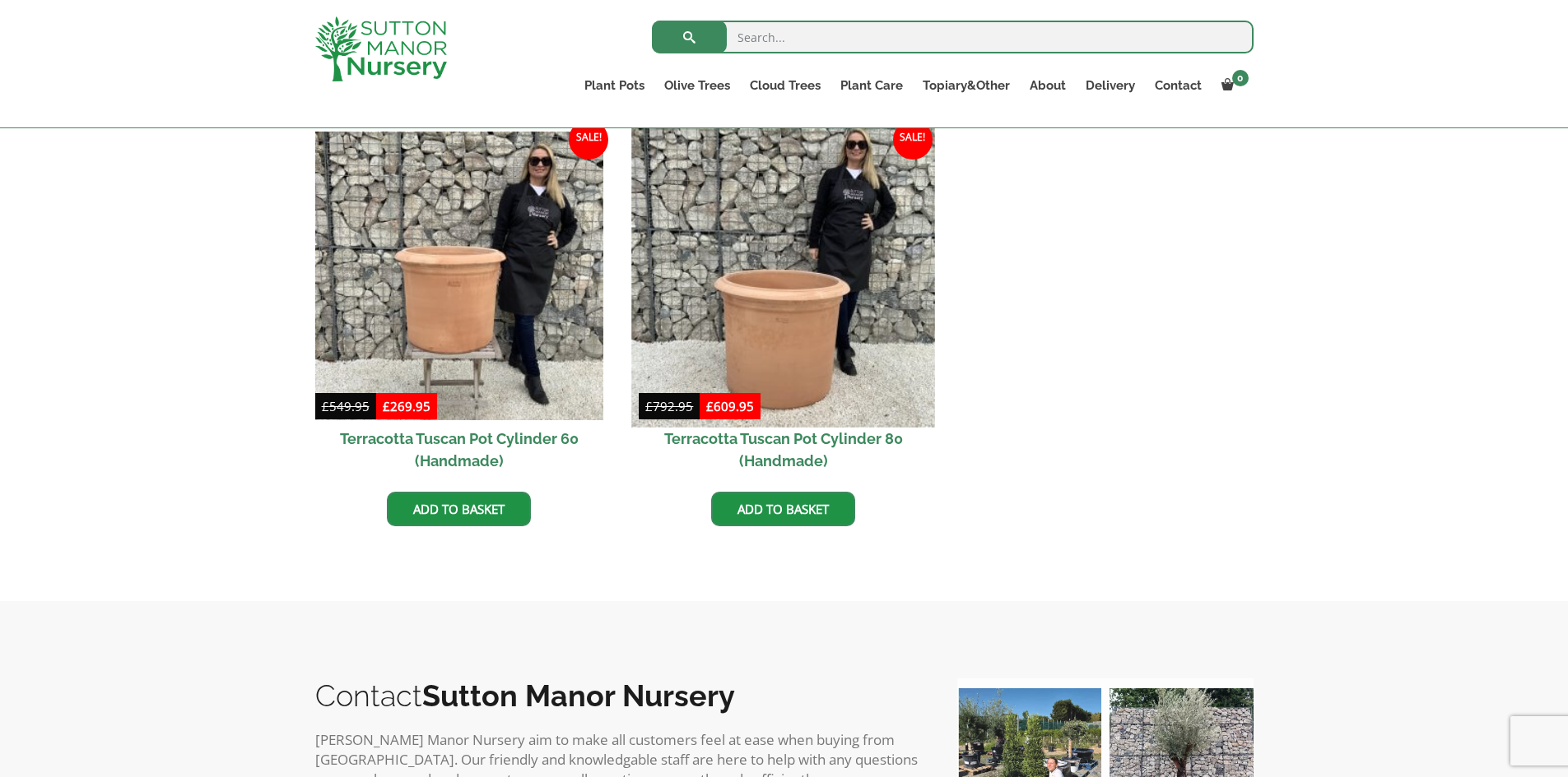
click at [854, 330] on img at bounding box center [783, 275] width 303 height 303
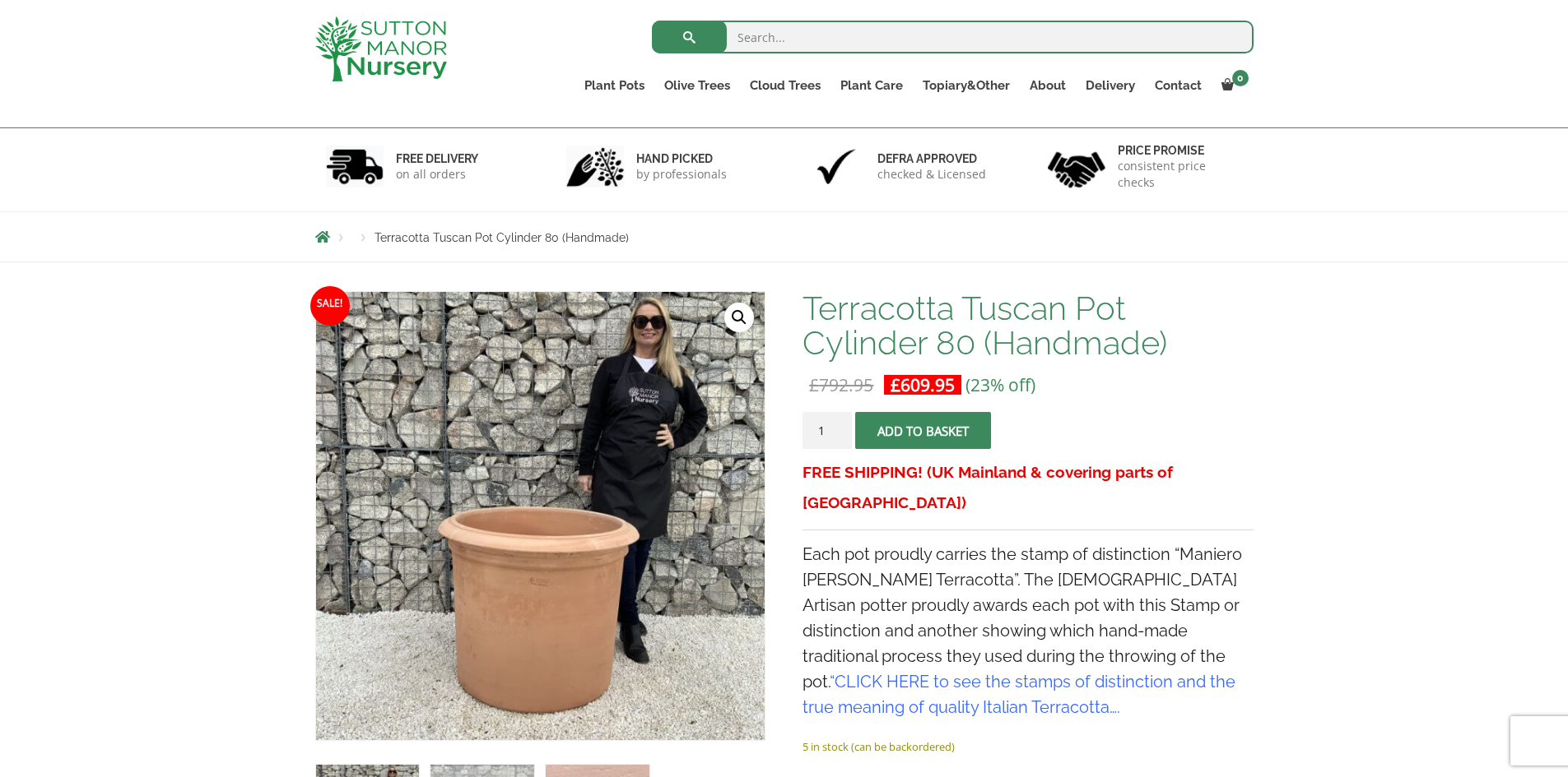
scroll to position [82, 0]
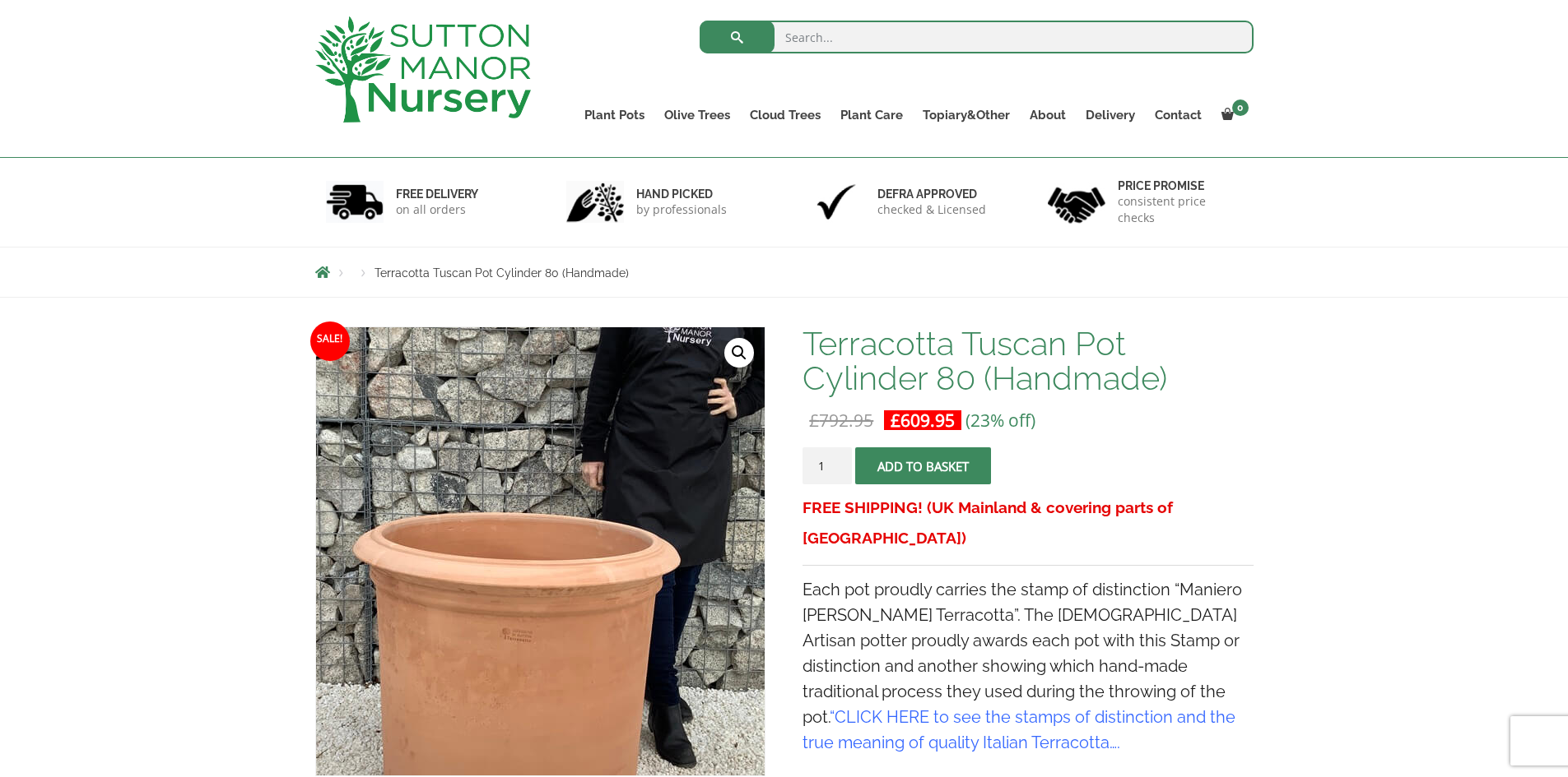
click at [574, 561] on img at bounding box center [519, 528] width 730 height 729
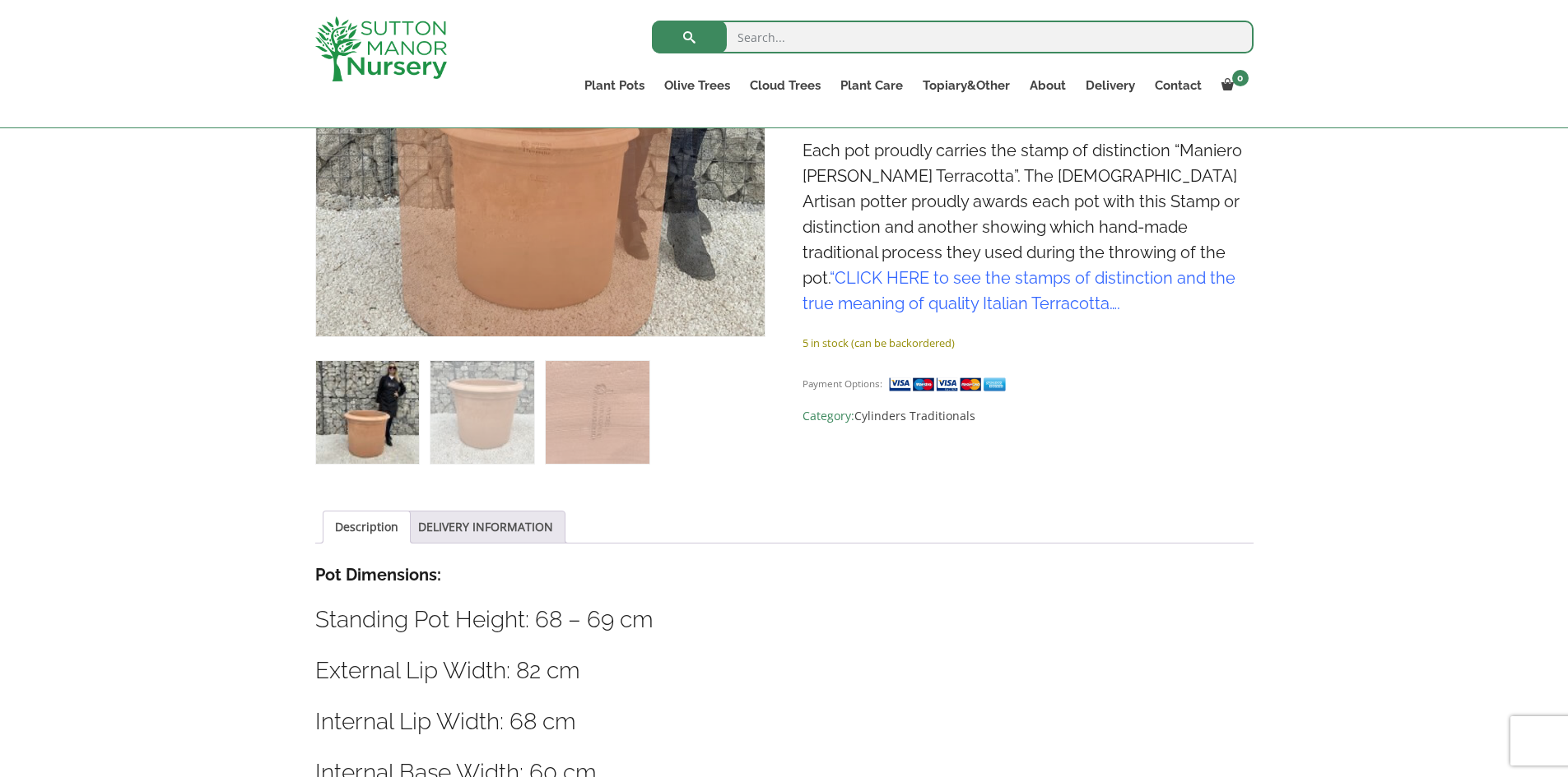
scroll to position [493, 0]
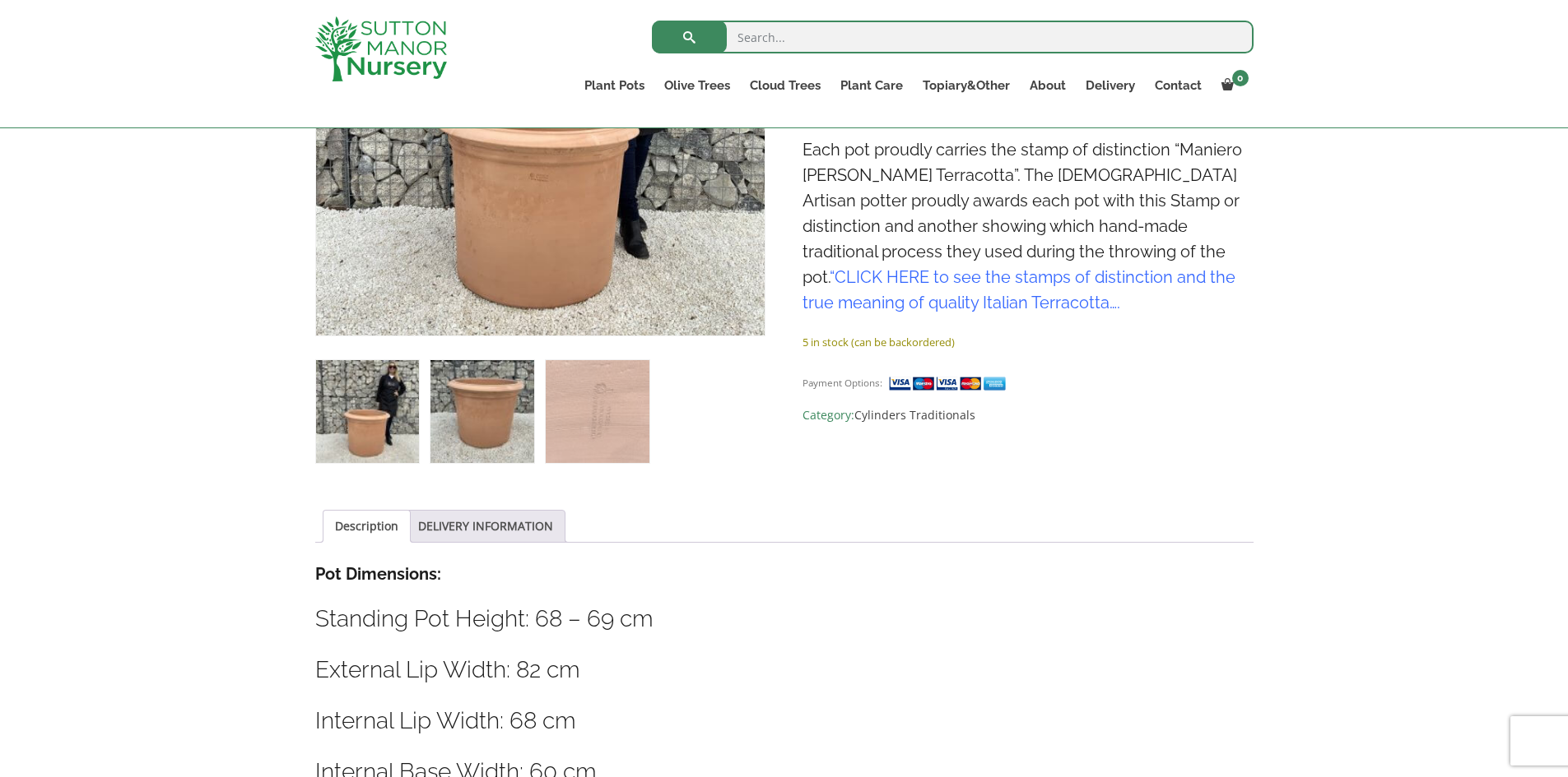
click at [494, 420] on img at bounding box center [482, 412] width 103 height 103
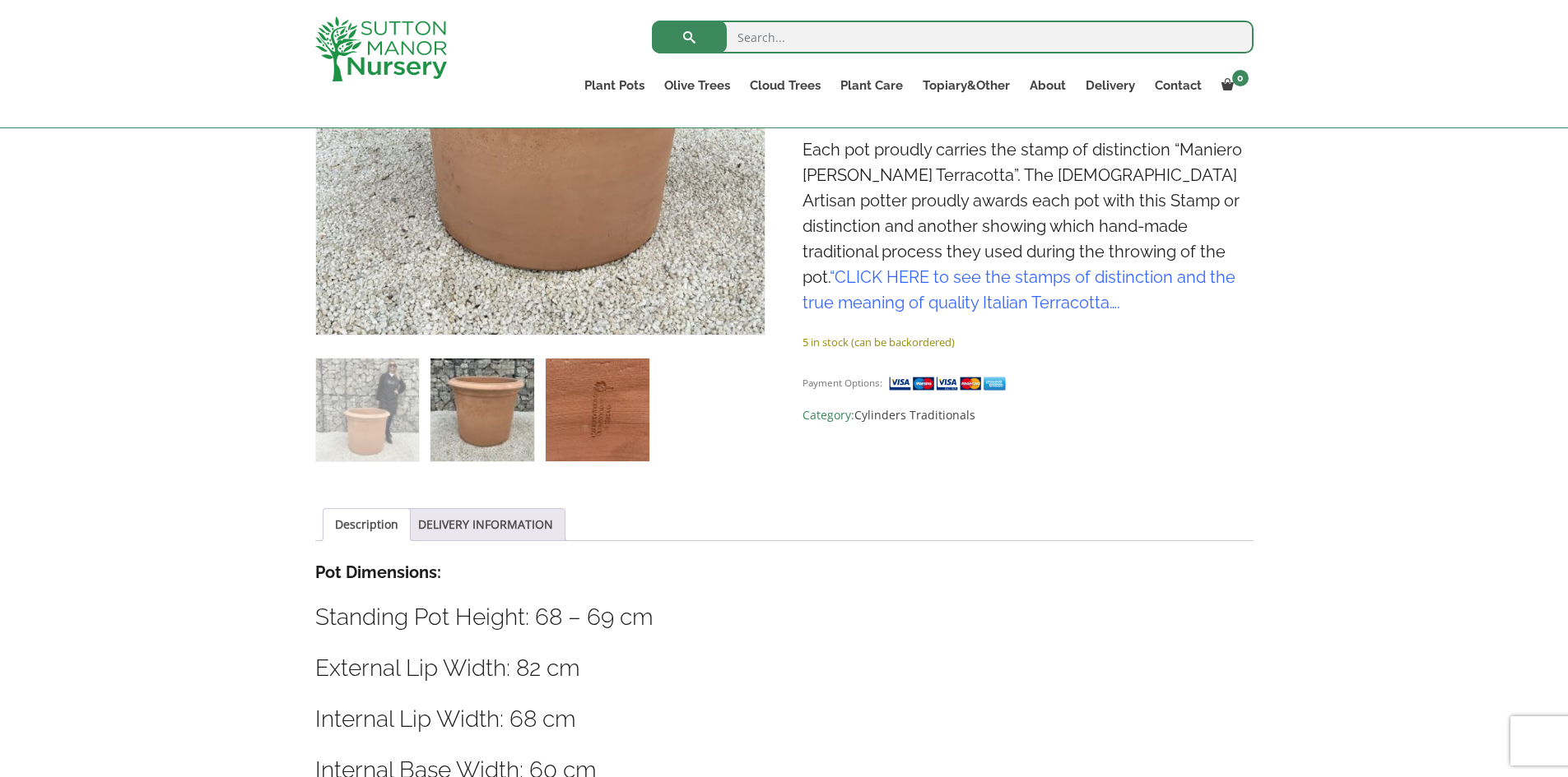
click at [598, 436] on img at bounding box center [597, 410] width 103 height 103
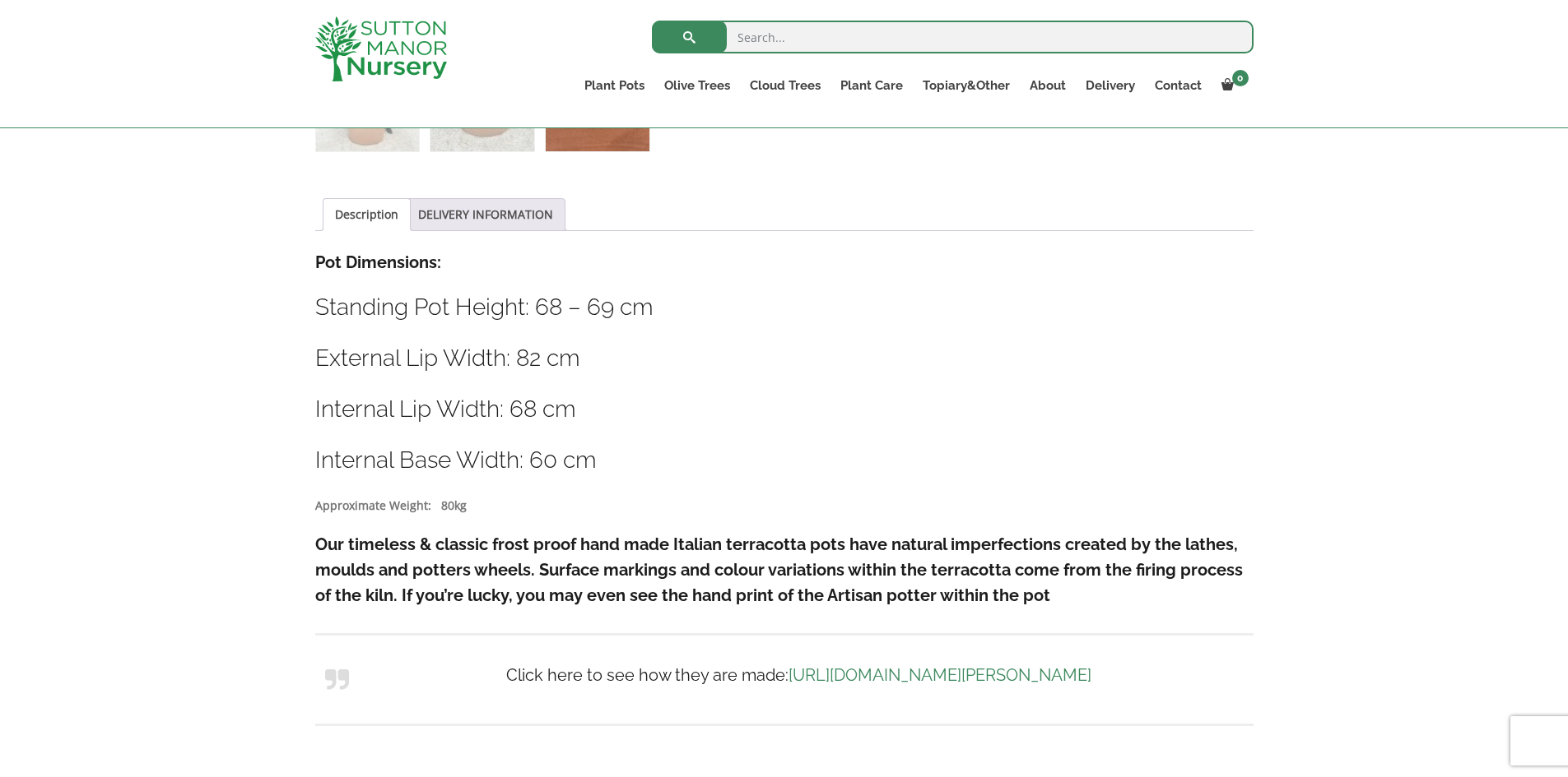
scroll to position [658, 0]
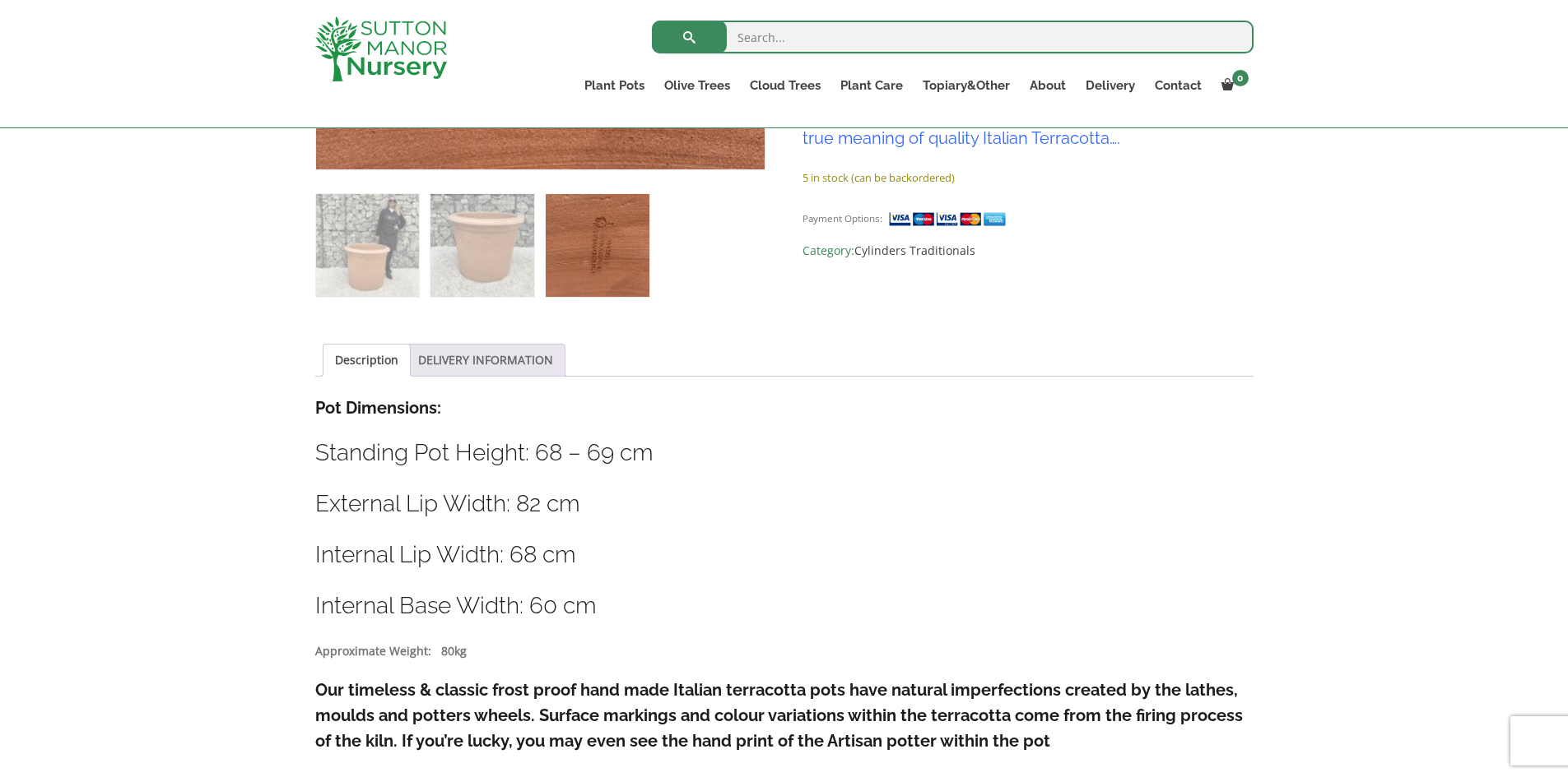
click at [479, 348] on link "DELIVERY INFORMATION" at bounding box center [486, 360] width 135 height 31
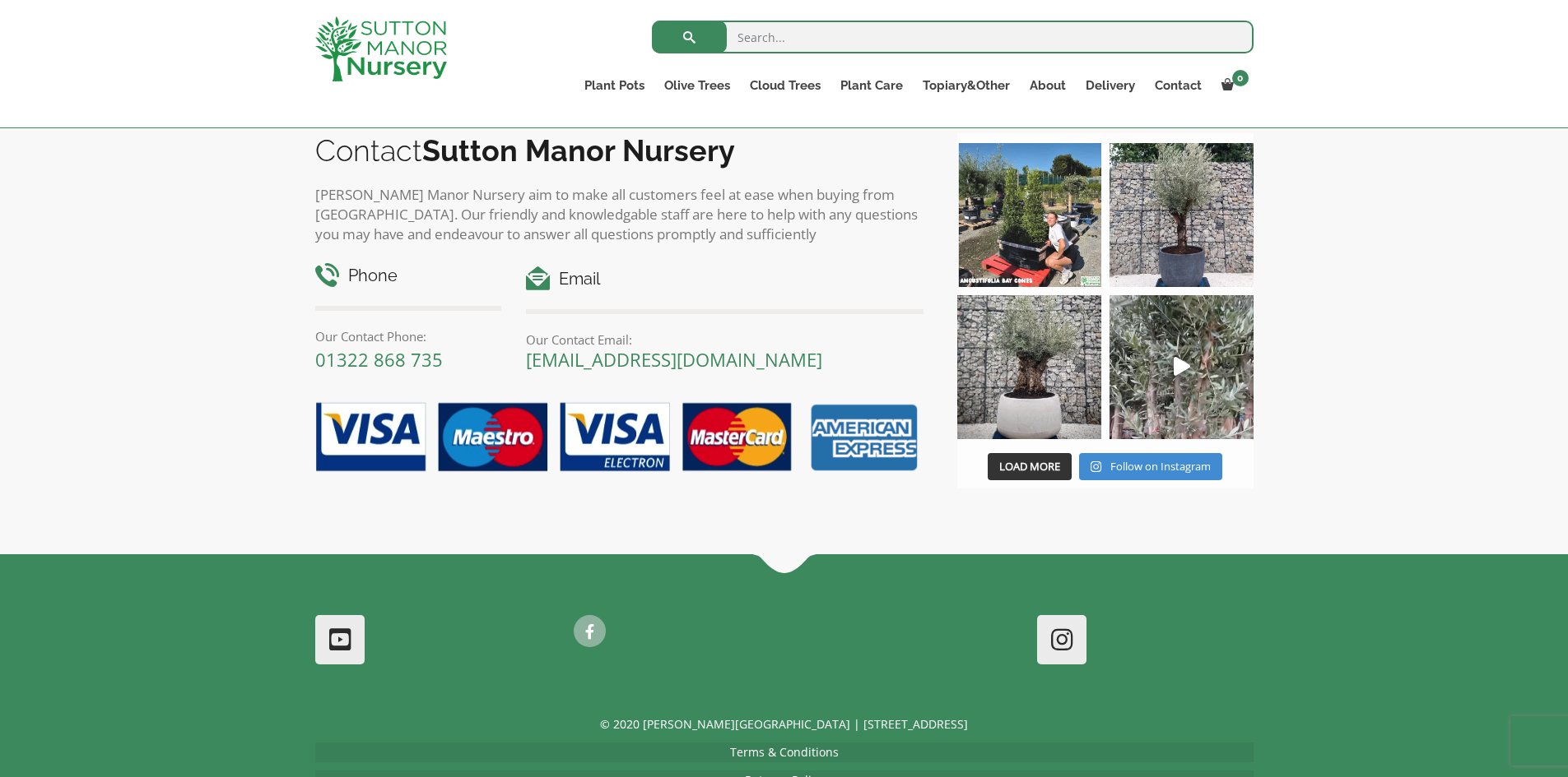
scroll to position [1782, 0]
